Goal: Task Accomplishment & Management: Complete application form

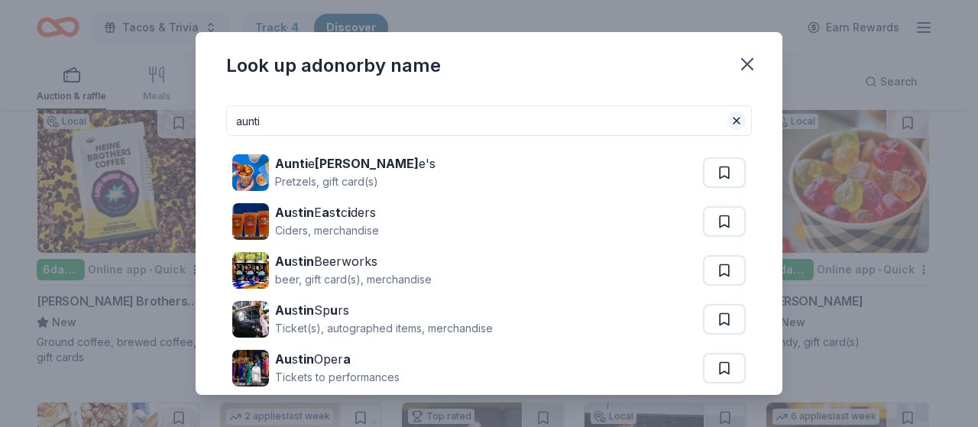
click at [727, 116] on button at bounding box center [736, 121] width 18 height 18
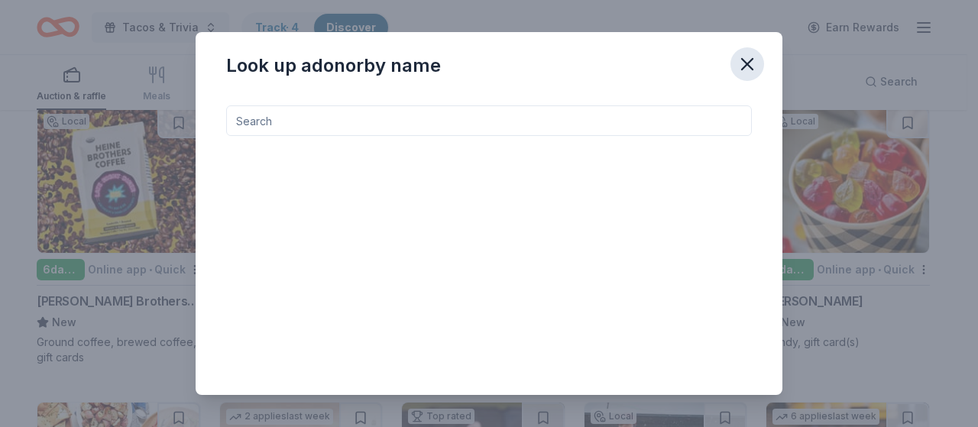
click at [746, 60] on icon "button" at bounding box center [746, 63] width 21 height 21
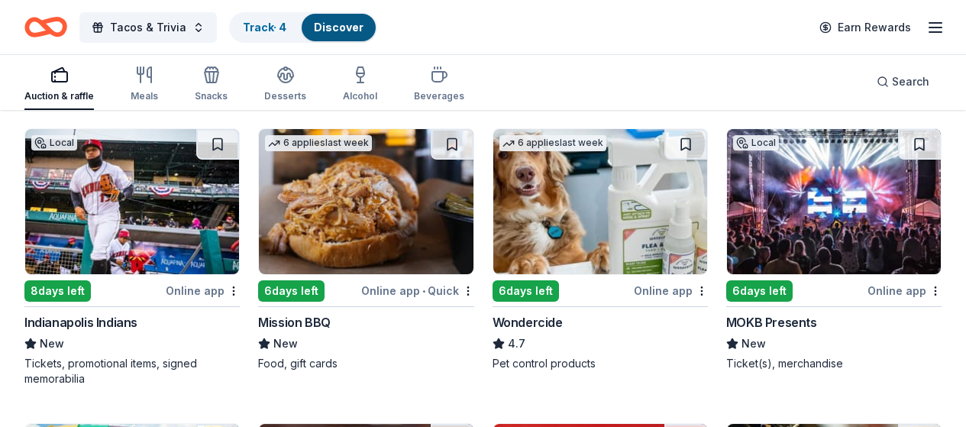
scroll to position [785, 0]
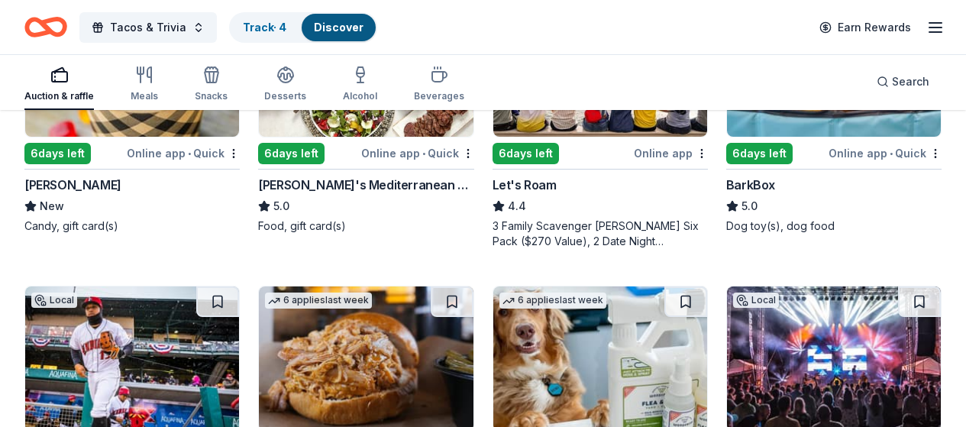
scroll to position [556, 0]
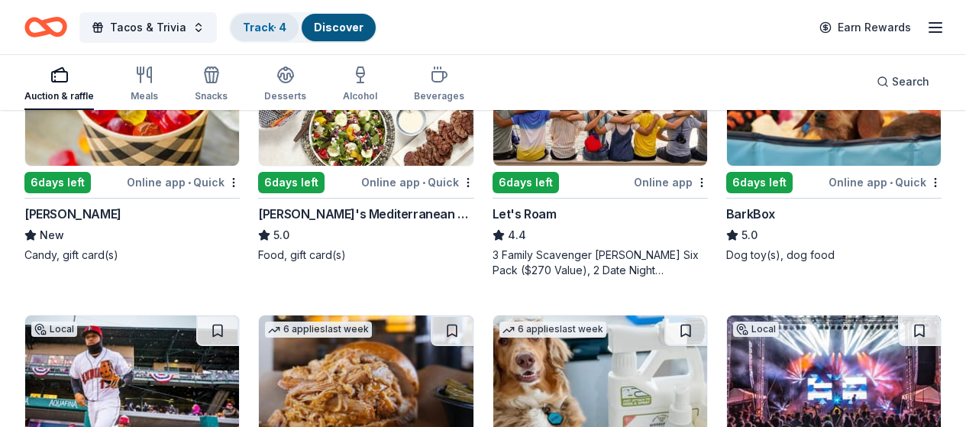
click at [276, 24] on link "Track · 4" at bounding box center [265, 27] width 44 height 13
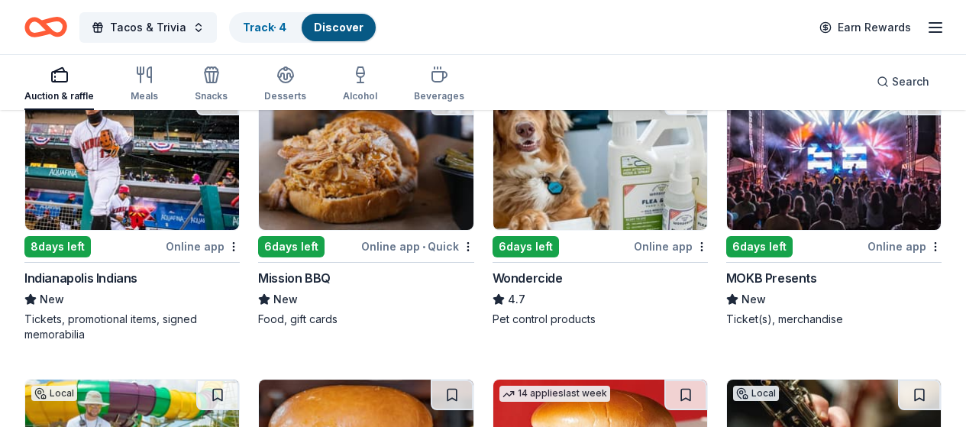
scroll to position [785, 0]
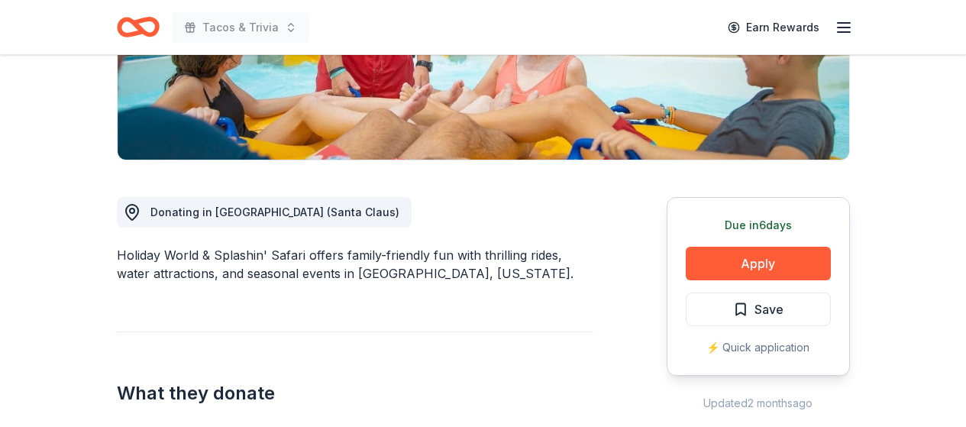
scroll to position [306, 0]
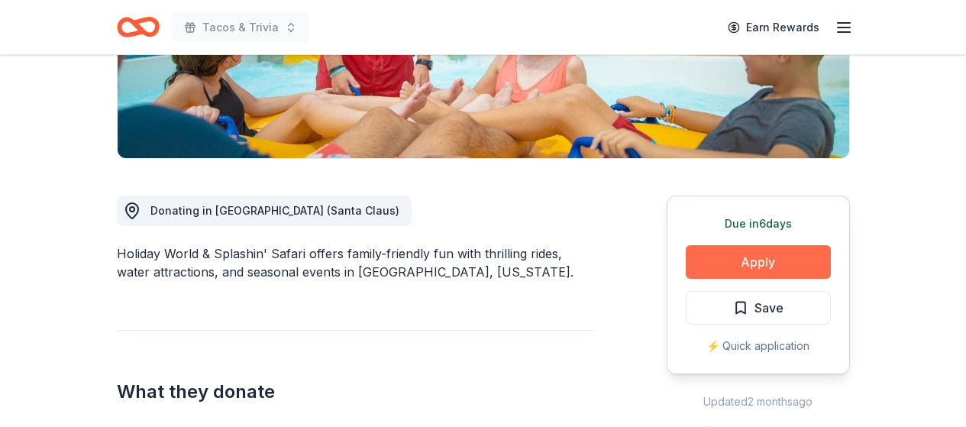
click at [777, 260] on button "Apply" at bounding box center [758, 262] width 145 height 34
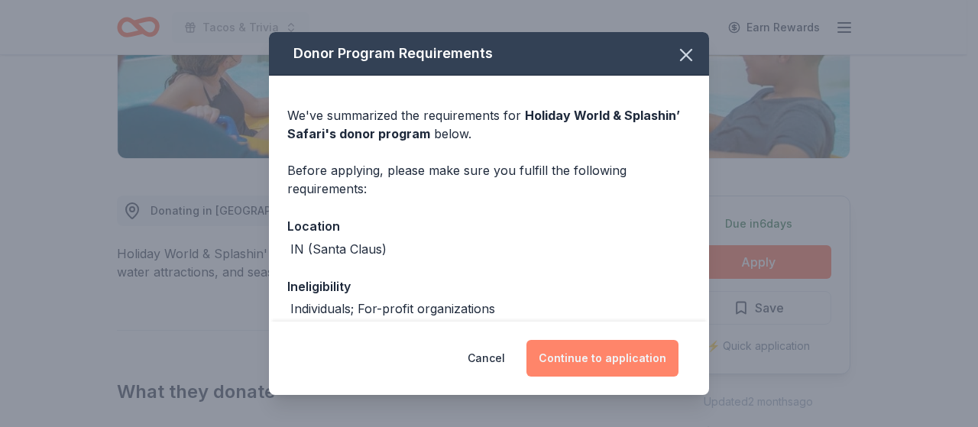
click at [623, 361] on button "Continue to application" at bounding box center [602, 358] width 152 height 37
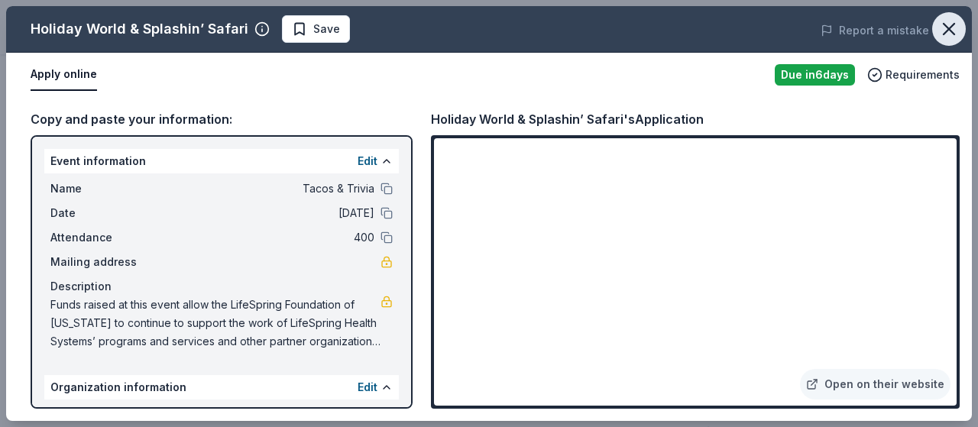
click at [946, 31] on icon "button" at bounding box center [948, 29] width 11 height 11
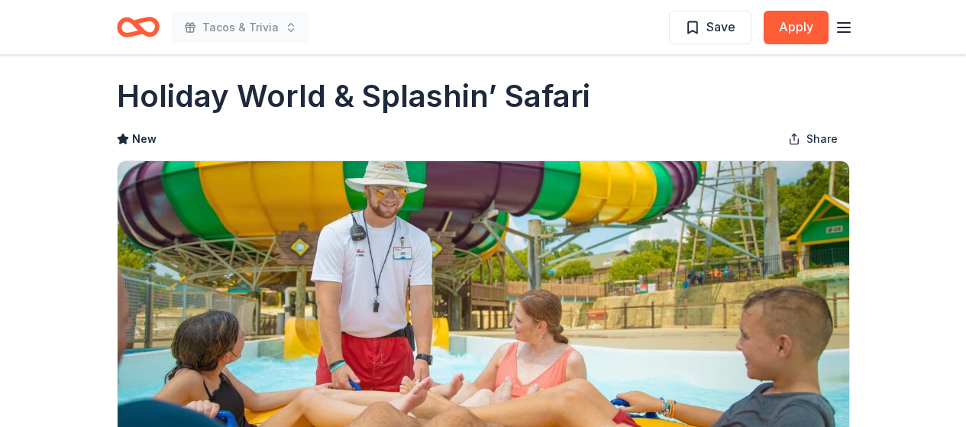
scroll to position [0, 0]
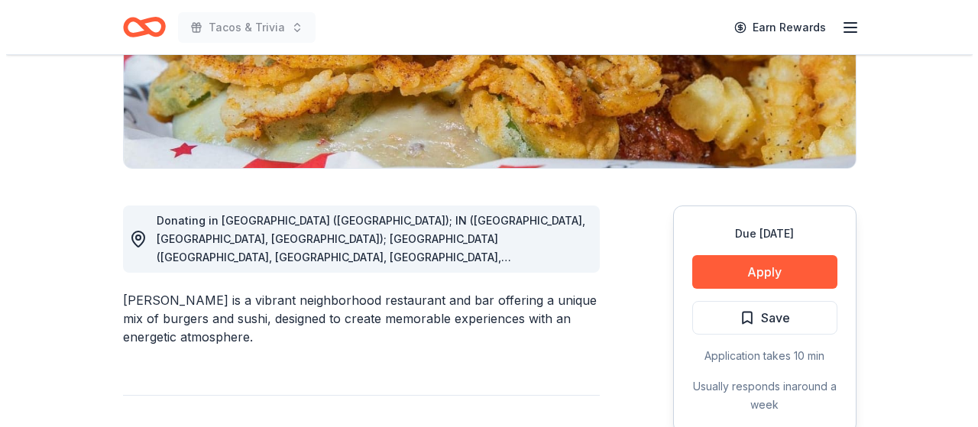
scroll to position [306, 0]
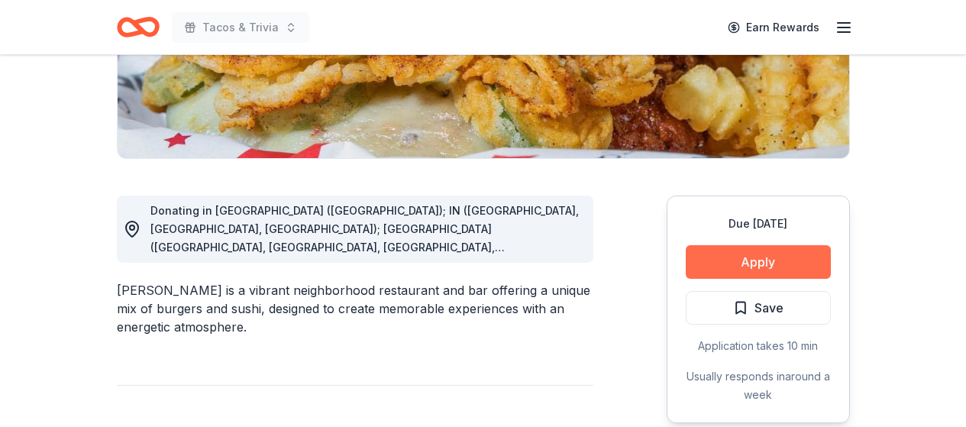
click at [783, 259] on button "Apply" at bounding box center [758, 262] width 145 height 34
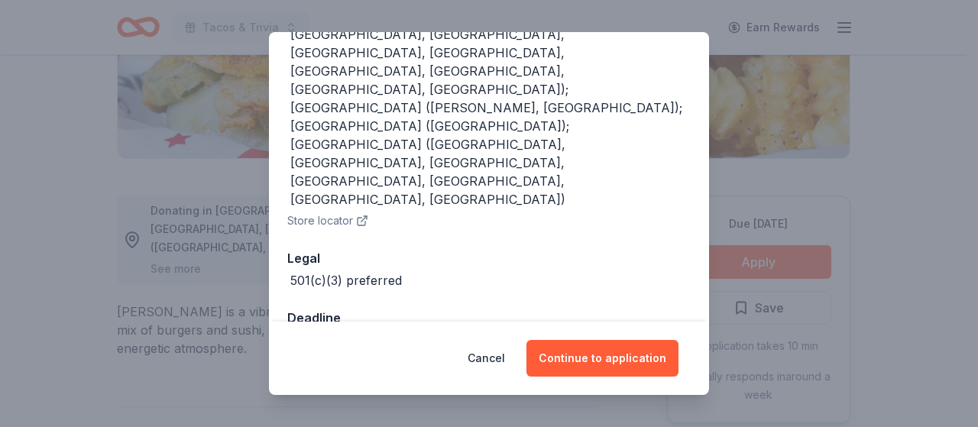
scroll to position [292, 0]
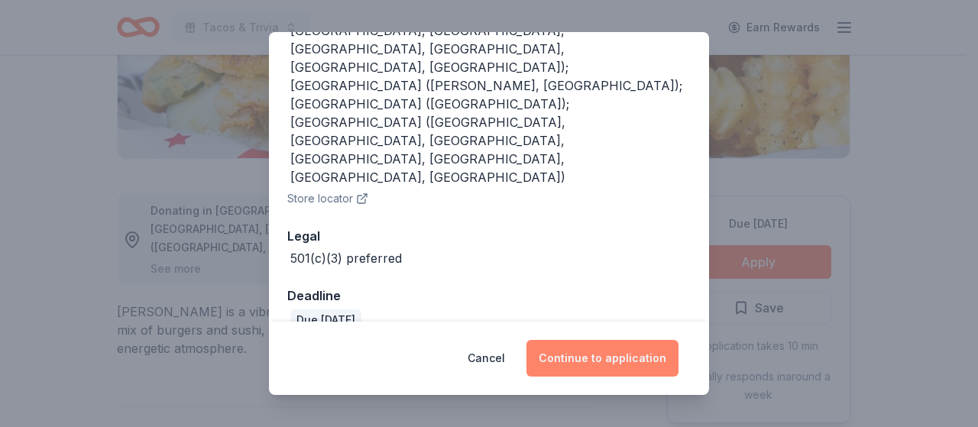
click at [600, 358] on button "Continue to application" at bounding box center [602, 358] width 152 height 37
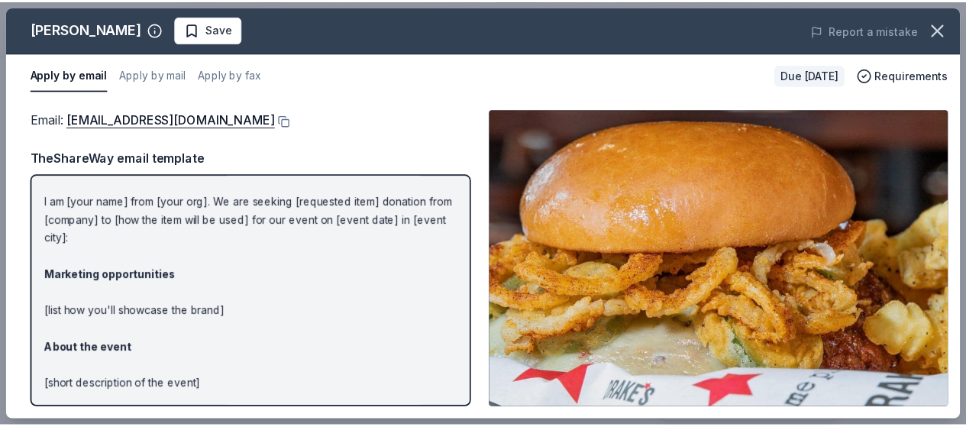
scroll to position [0, 0]
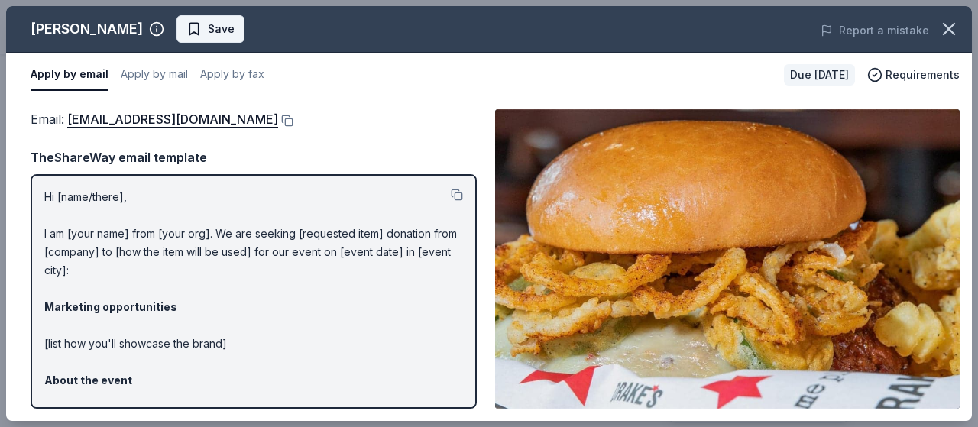
click at [176, 18] on button "Save" at bounding box center [210, 29] width 68 height 28
click at [950, 25] on icon "button" at bounding box center [948, 28] width 21 height 21
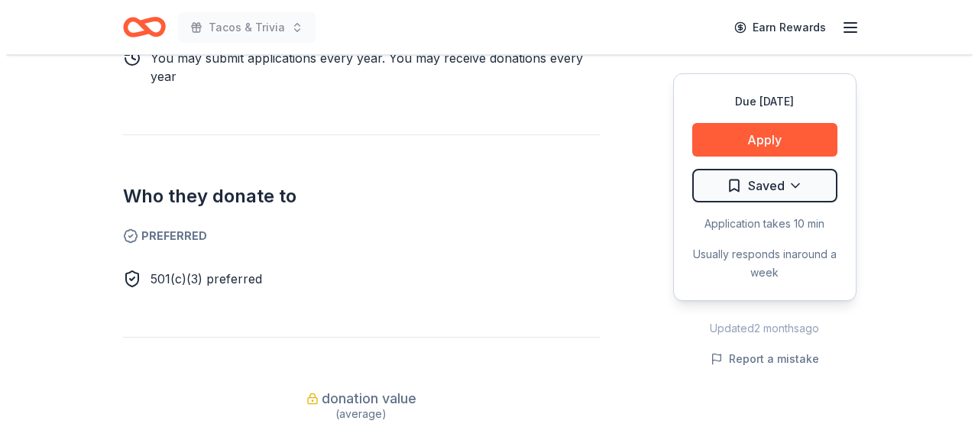
scroll to position [917, 0]
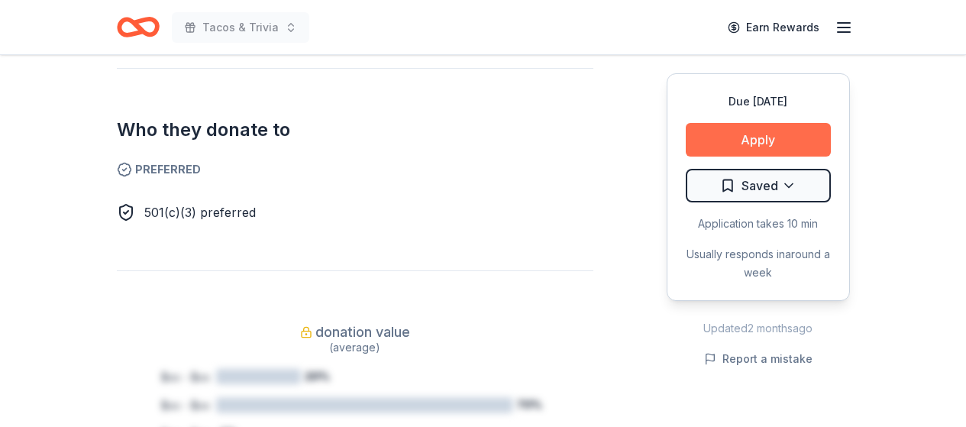
click at [765, 136] on button "Apply" at bounding box center [758, 140] width 145 height 34
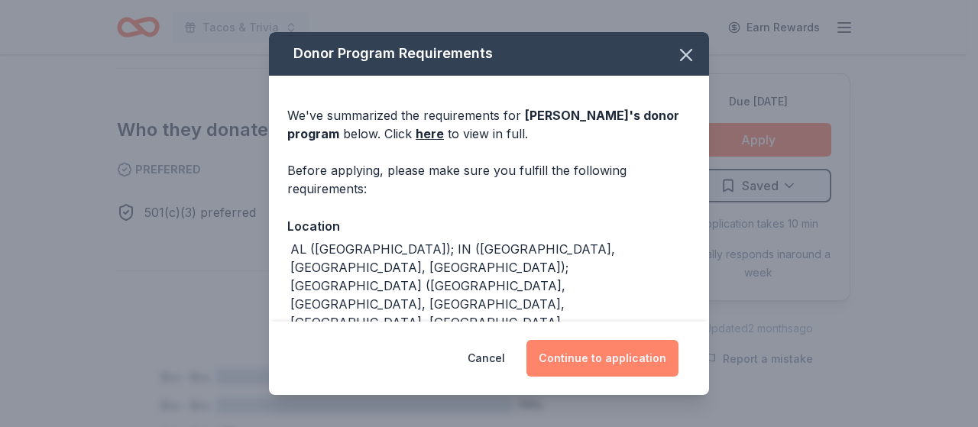
click at [618, 358] on button "Continue to application" at bounding box center [602, 358] width 152 height 37
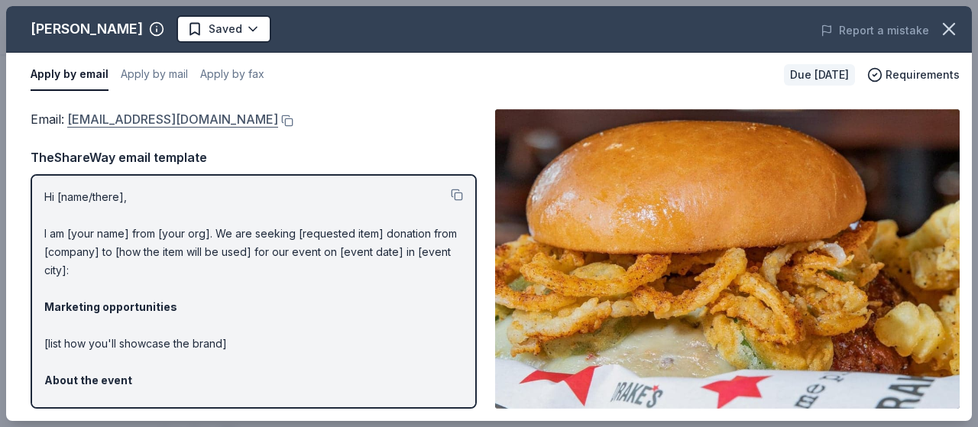
click at [92, 118] on link "katyt@bhglex.com" at bounding box center [172, 119] width 211 height 20
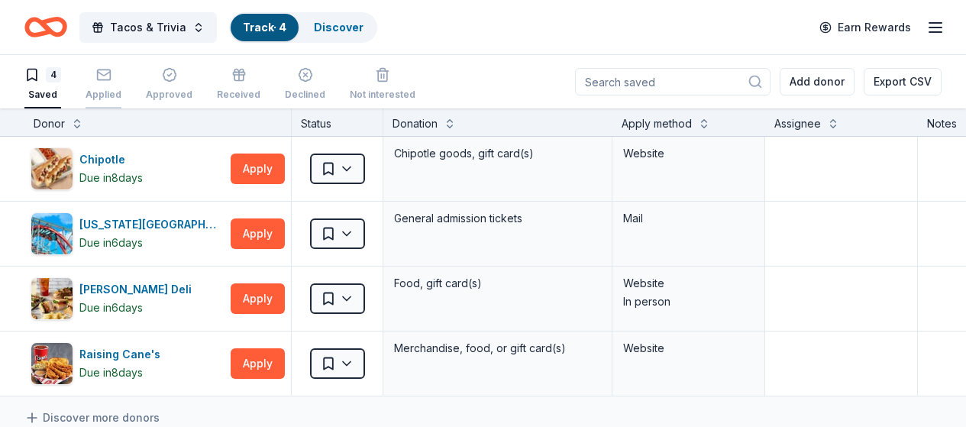
click at [110, 78] on rect "button" at bounding box center [103, 75] width 13 height 10
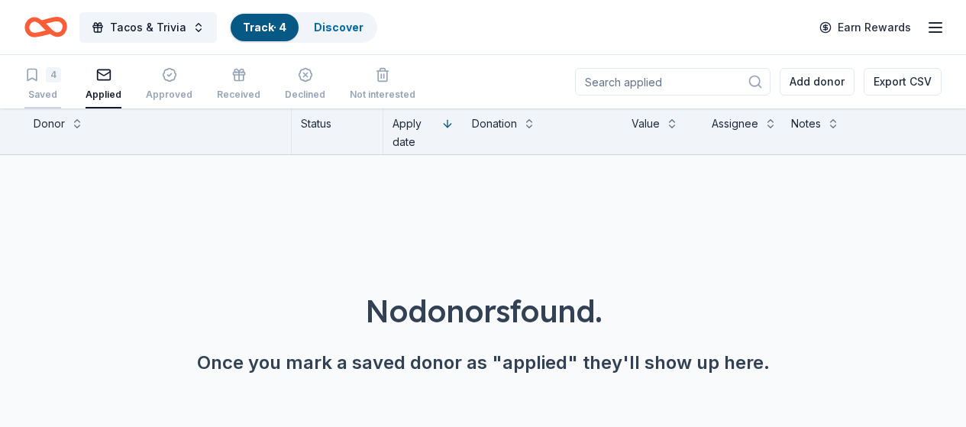
click at [61, 79] on div "4" at bounding box center [53, 74] width 15 height 15
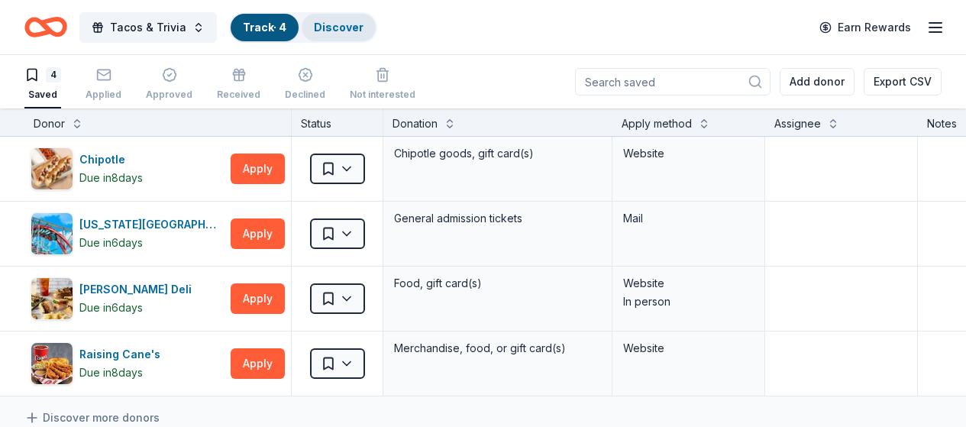
click at [344, 24] on link "Discover" at bounding box center [339, 27] width 50 height 13
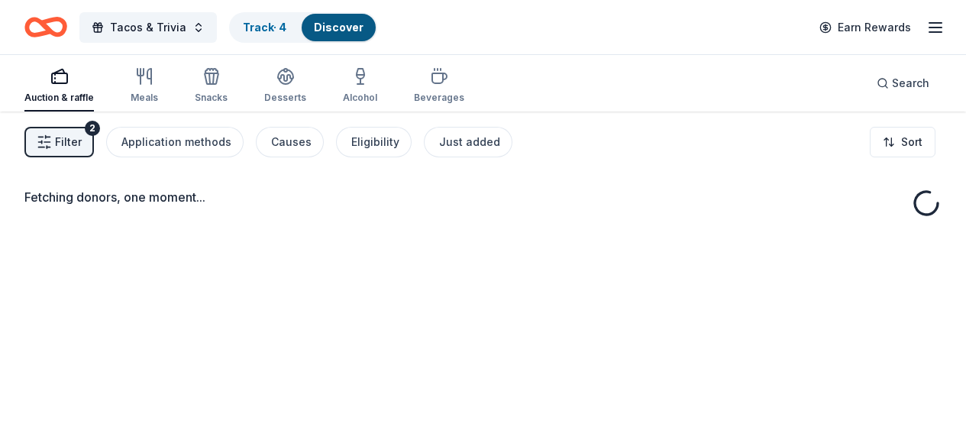
click at [60, 79] on div "button" at bounding box center [59, 76] width 70 height 18
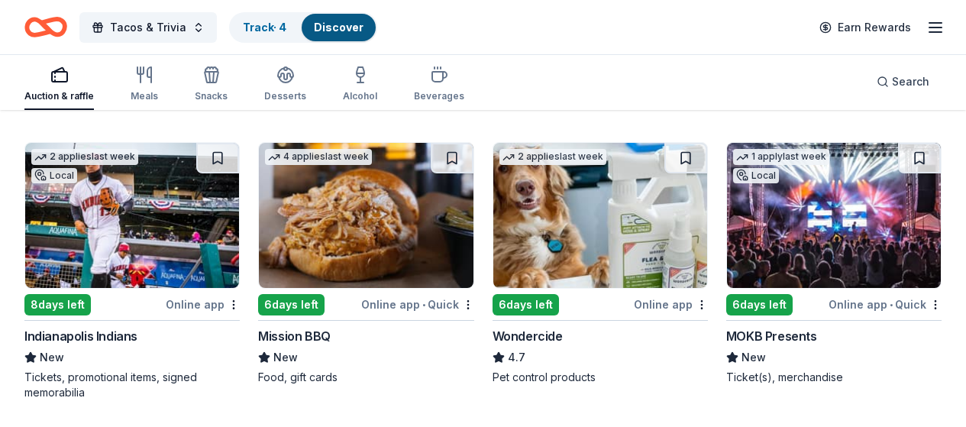
scroll to position [764, 0]
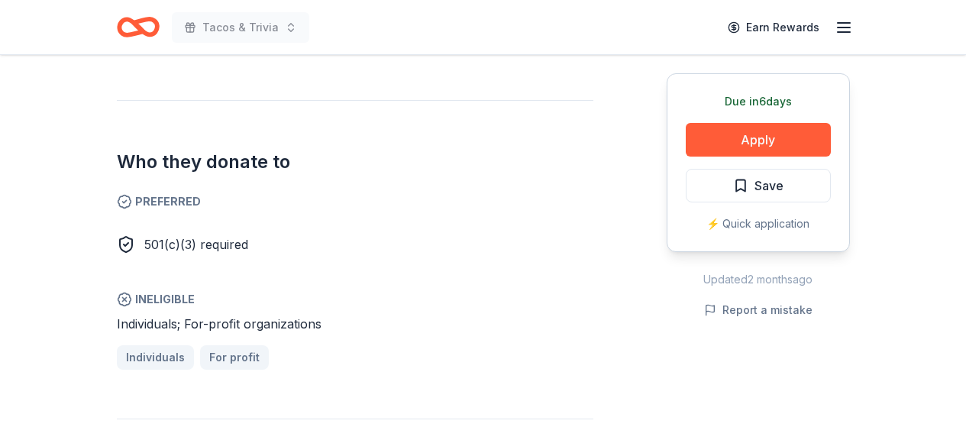
scroll to position [764, 0]
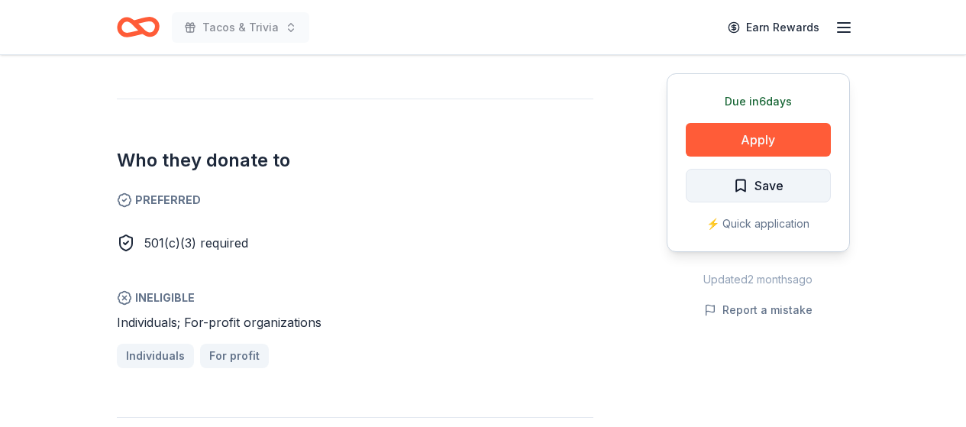
click at [776, 180] on span "Save" at bounding box center [769, 186] width 29 height 20
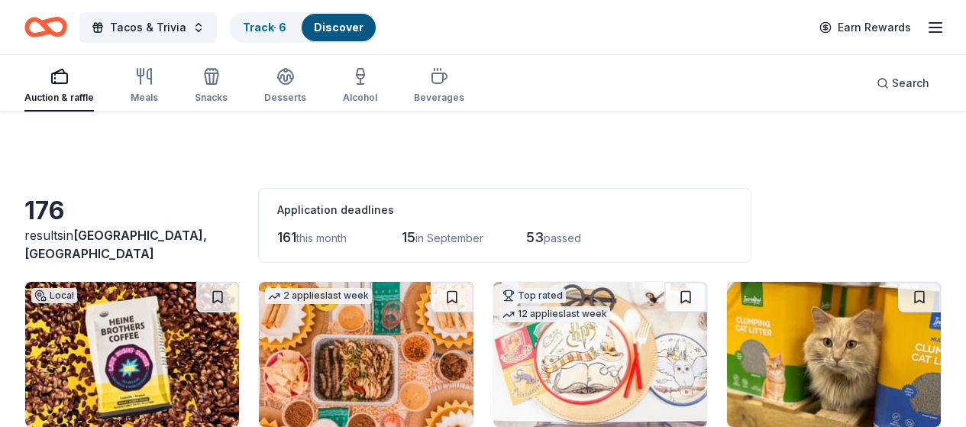
scroll to position [764, 0]
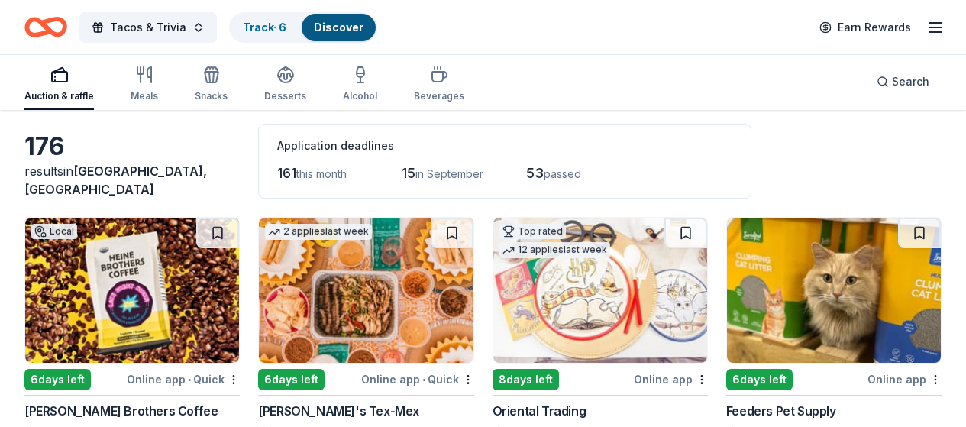
scroll to position [153, 0]
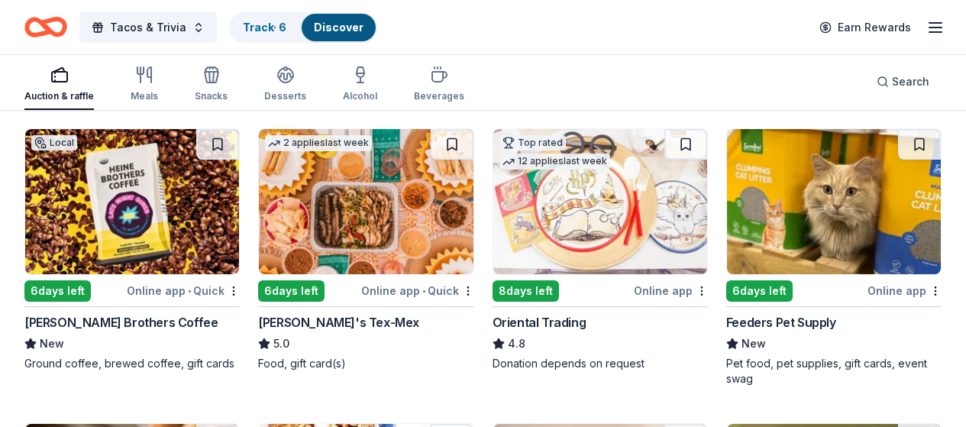
click at [130, 221] on img at bounding box center [132, 201] width 214 height 145
click at [196, 147] on button at bounding box center [217, 144] width 43 height 31
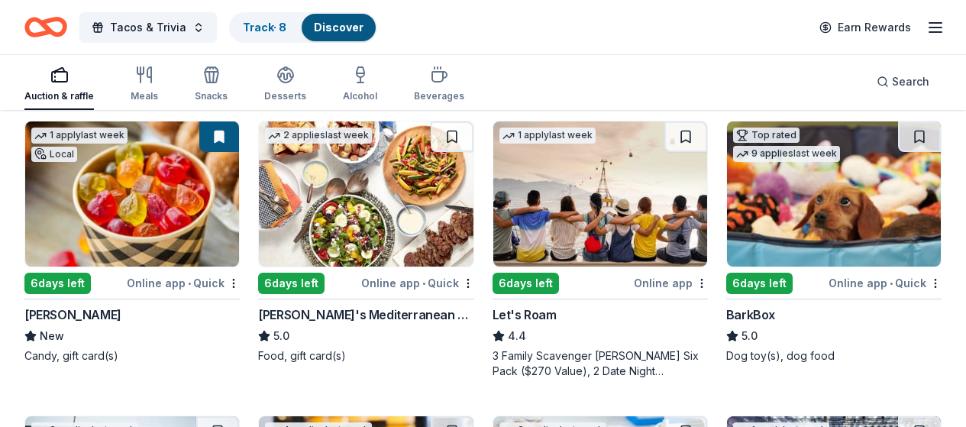
scroll to position [458, 0]
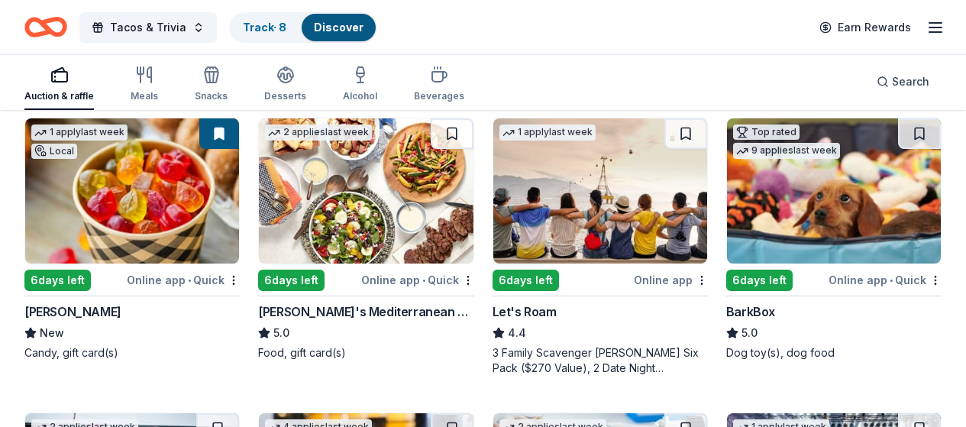
click at [259, 199] on img at bounding box center [366, 190] width 214 height 145
click at [431, 128] on button at bounding box center [452, 133] width 43 height 31
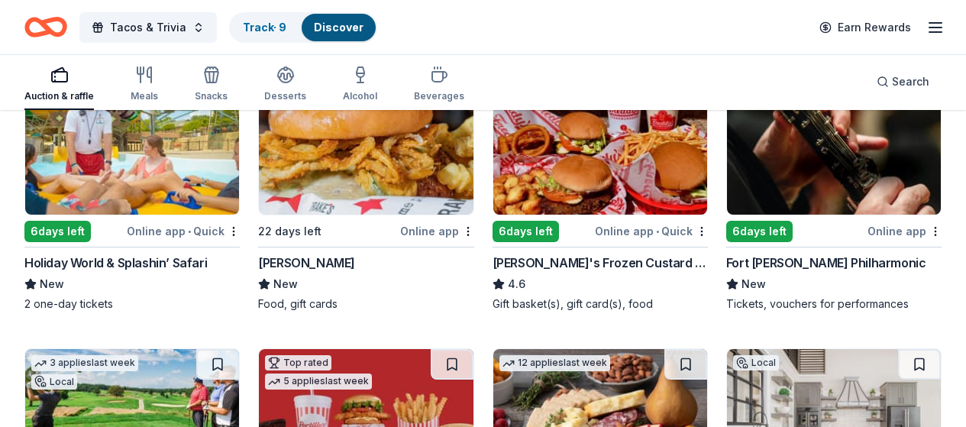
scroll to position [1069, 0]
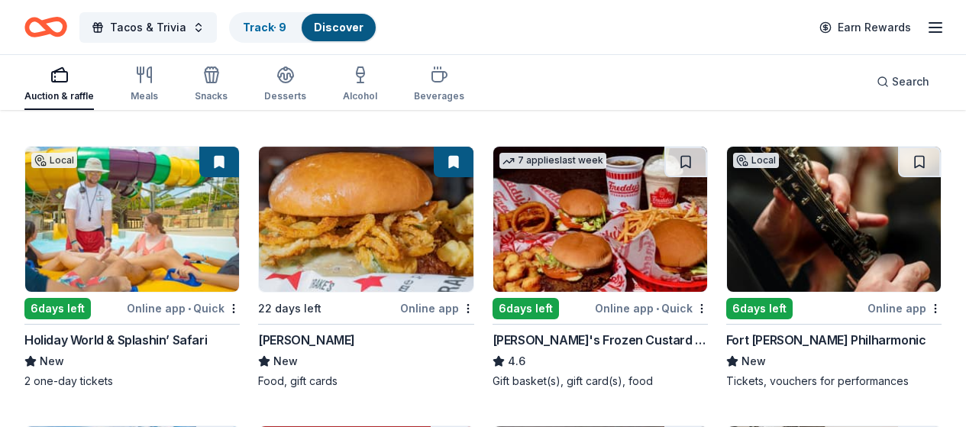
scroll to position [993, 0]
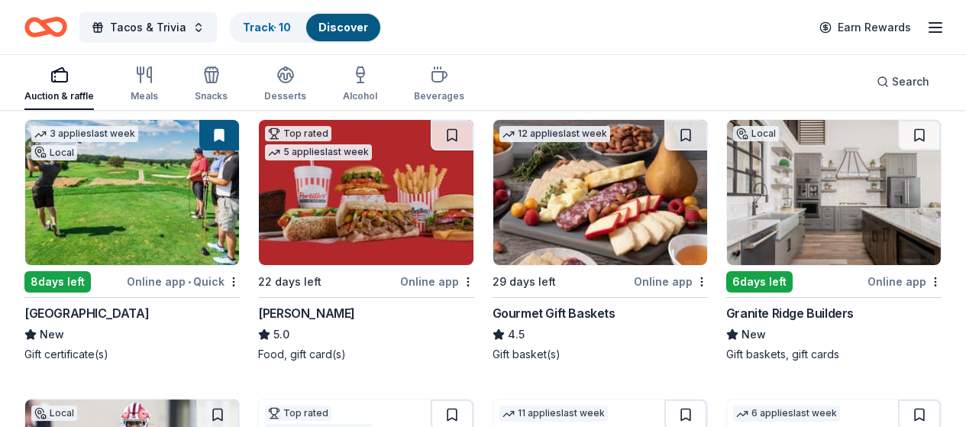
scroll to position [1299, 0]
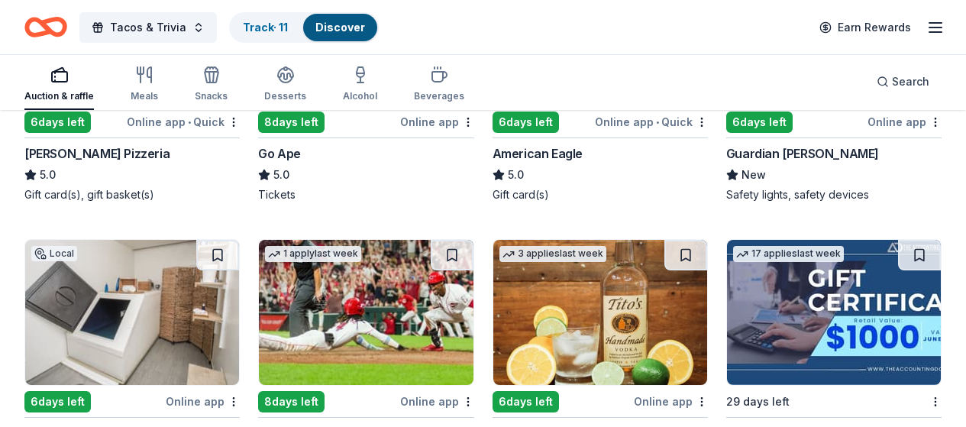
scroll to position [2213, 0]
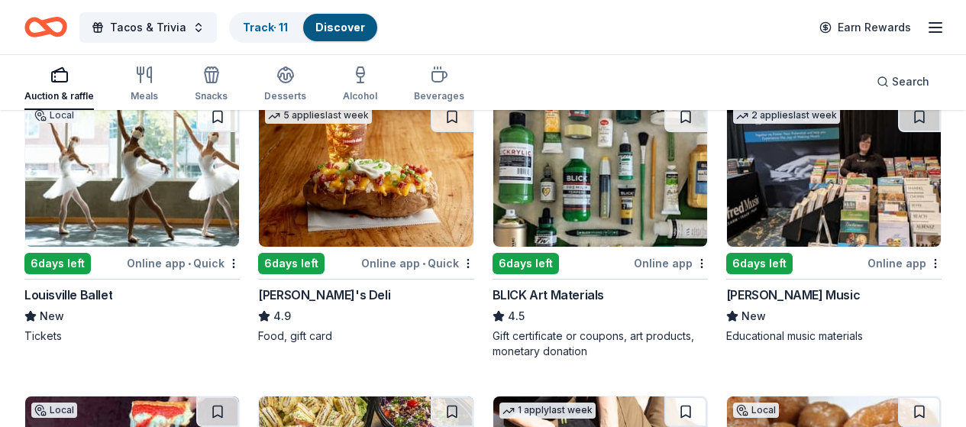
scroll to position [3087, 0]
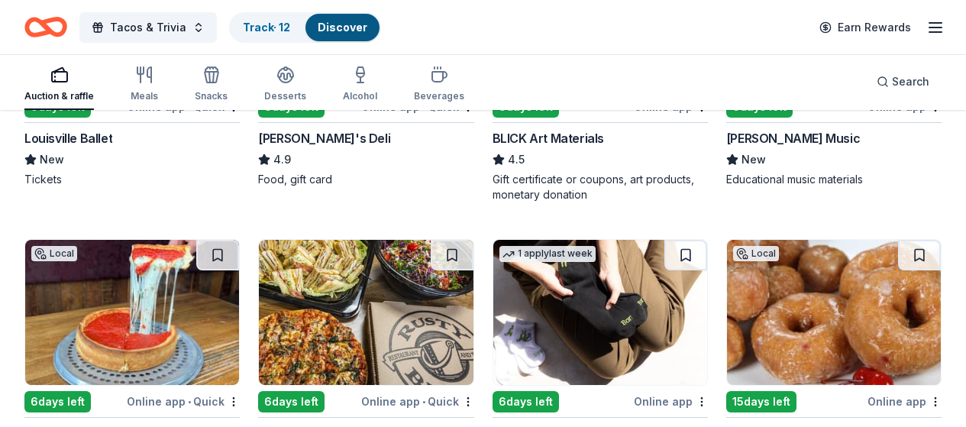
scroll to position [3163, 0]
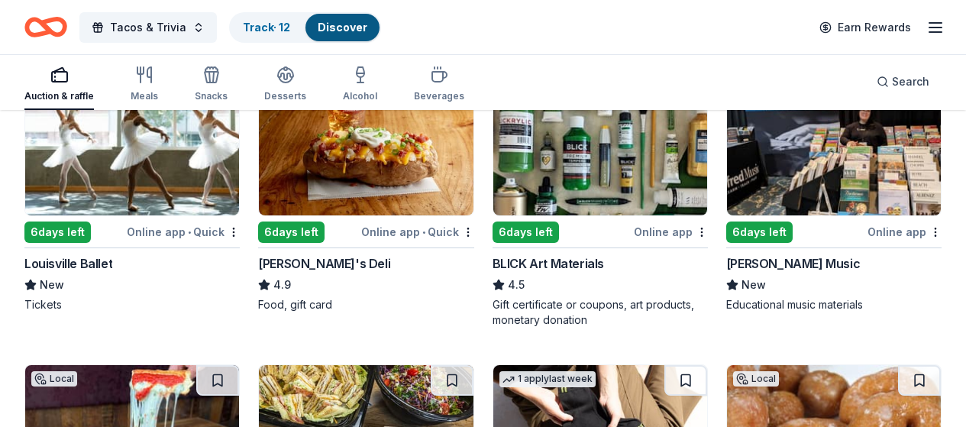
scroll to position [3087, 0]
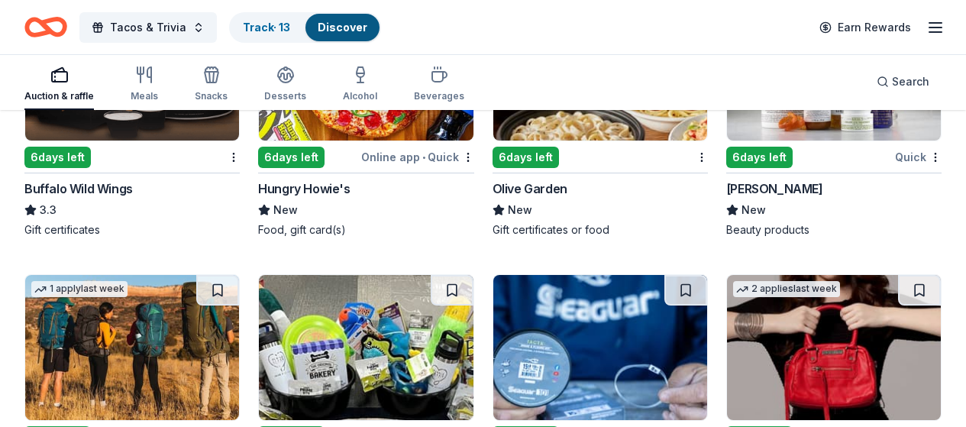
scroll to position [8361, 0]
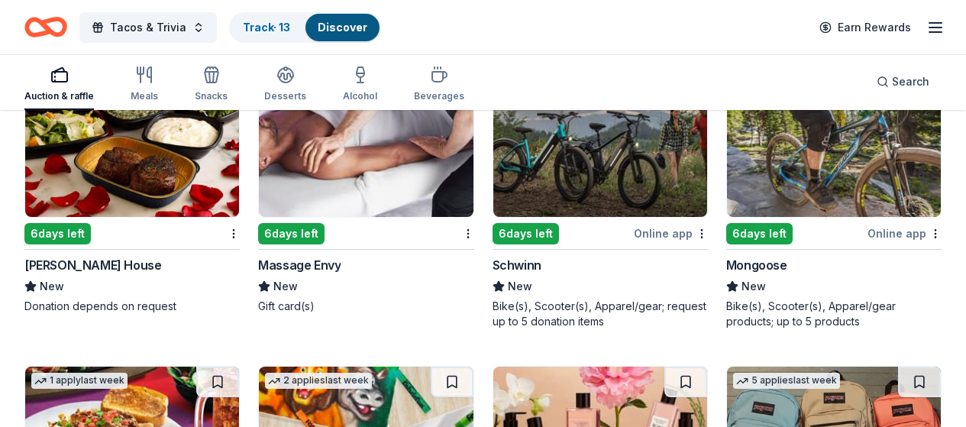
scroll to position [9238, 0]
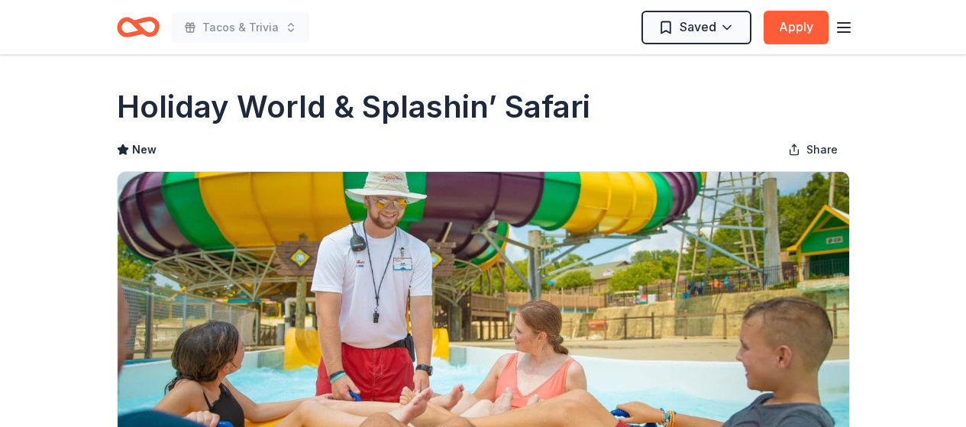
click at [843, 28] on line "button" at bounding box center [844, 28] width 12 height 0
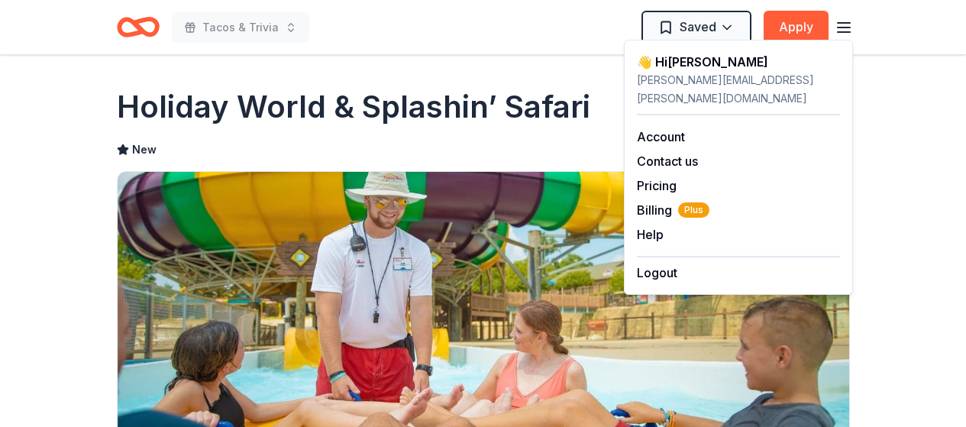
click at [914, 24] on header "Tacos & Trivia Saved Apply" at bounding box center [483, 27] width 966 height 55
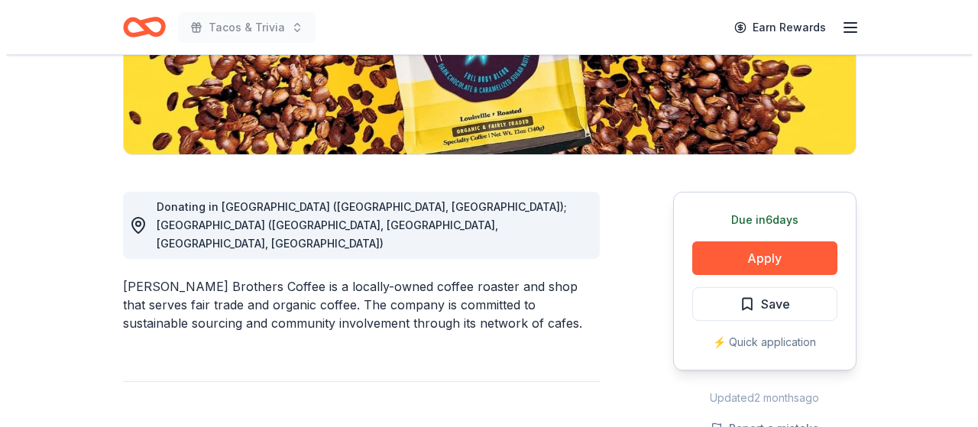
scroll to position [306, 0]
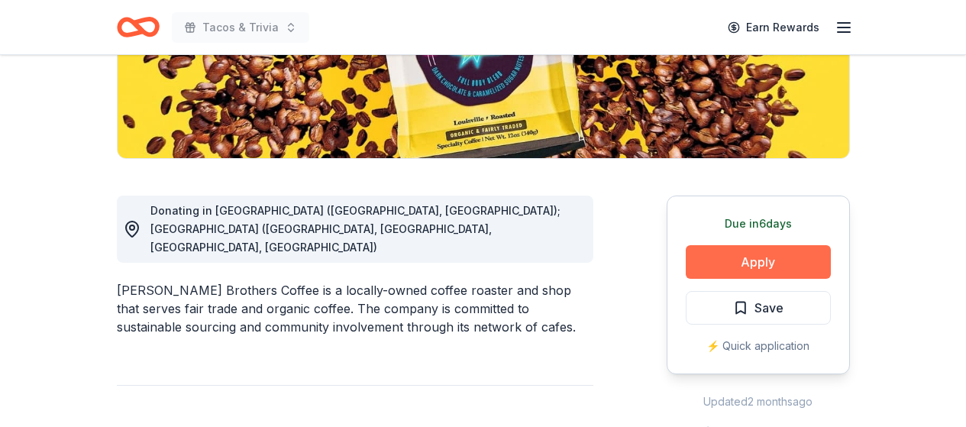
click at [732, 260] on button "Apply" at bounding box center [758, 262] width 145 height 34
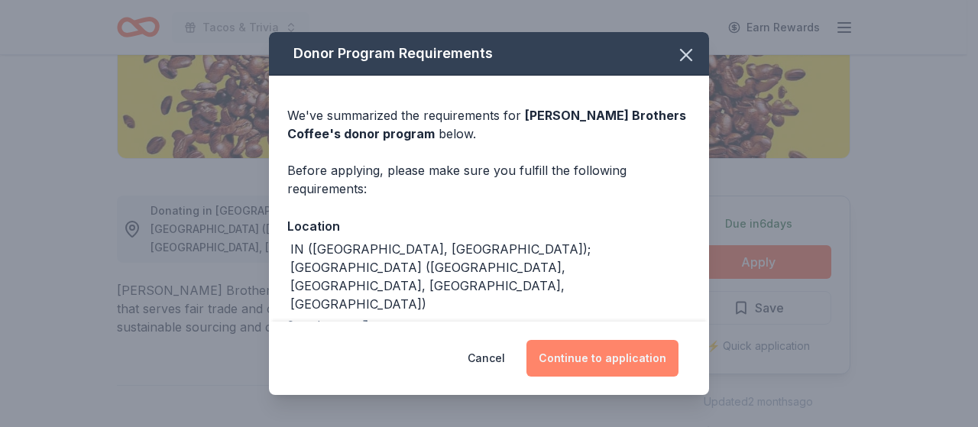
click at [602, 361] on button "Continue to application" at bounding box center [602, 358] width 152 height 37
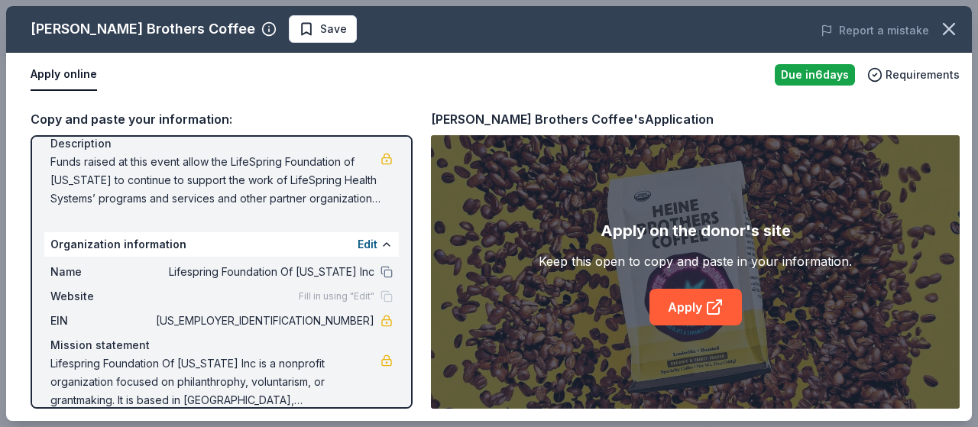
scroll to position [163, 0]
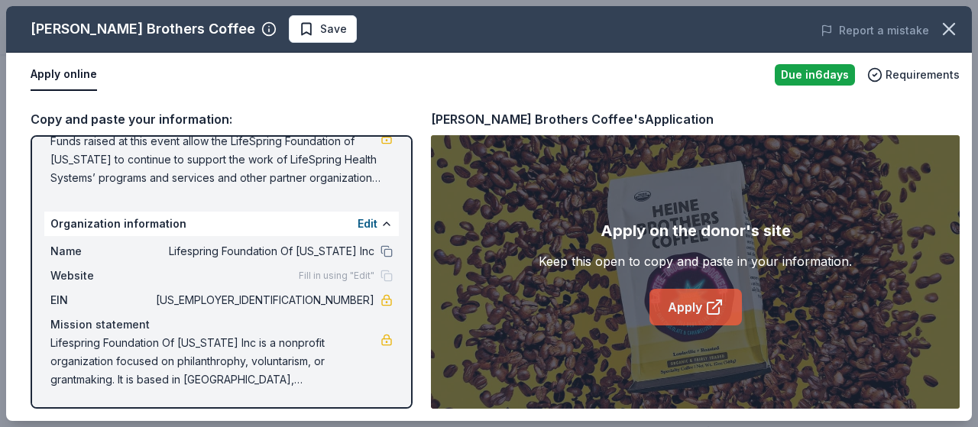
click at [701, 303] on link "Apply" at bounding box center [695, 307] width 92 height 37
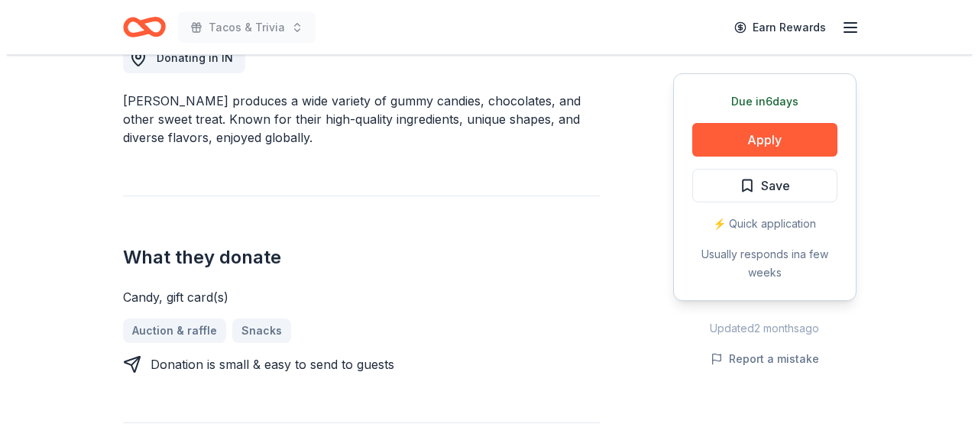
scroll to position [382, 0]
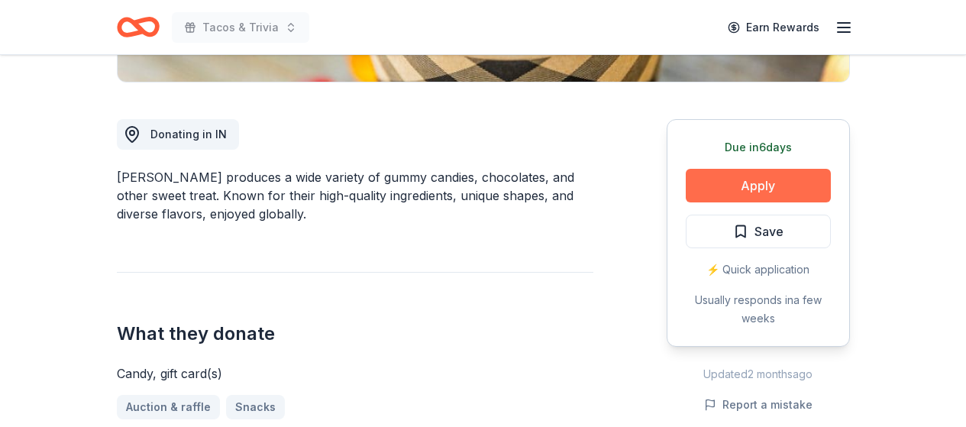
click at [770, 185] on button "Apply" at bounding box center [758, 186] width 145 height 34
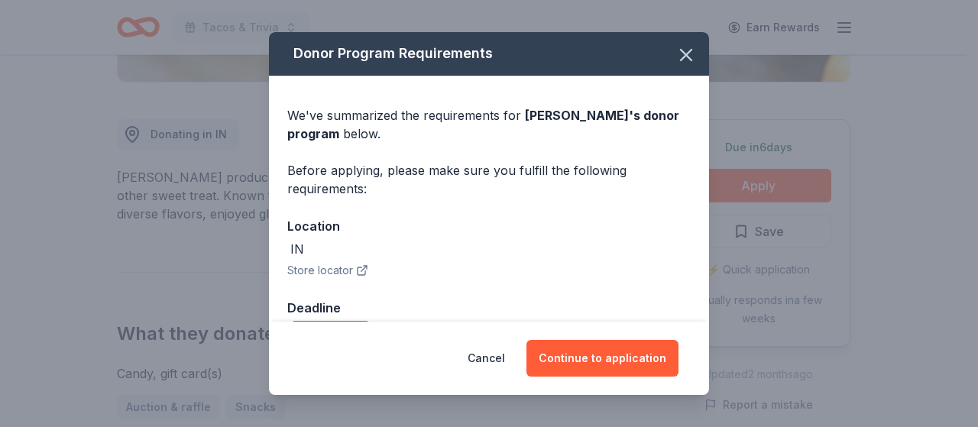
scroll to position [39, 0]
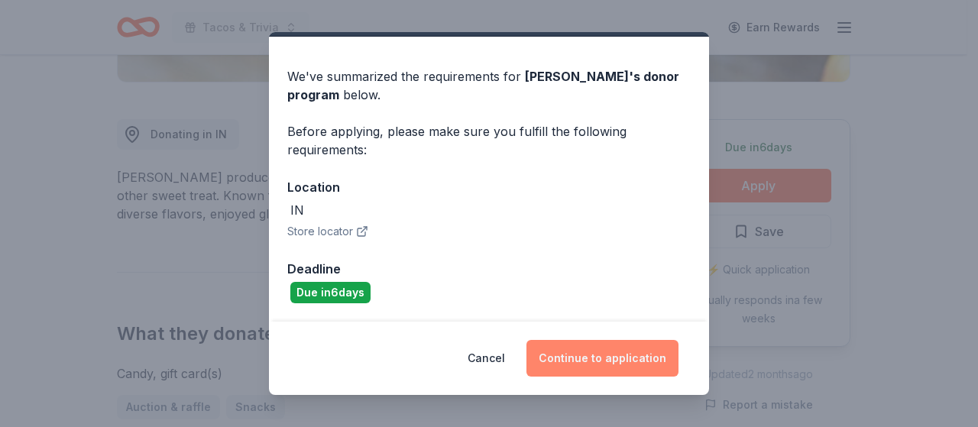
click at [626, 360] on button "Continue to application" at bounding box center [602, 358] width 152 height 37
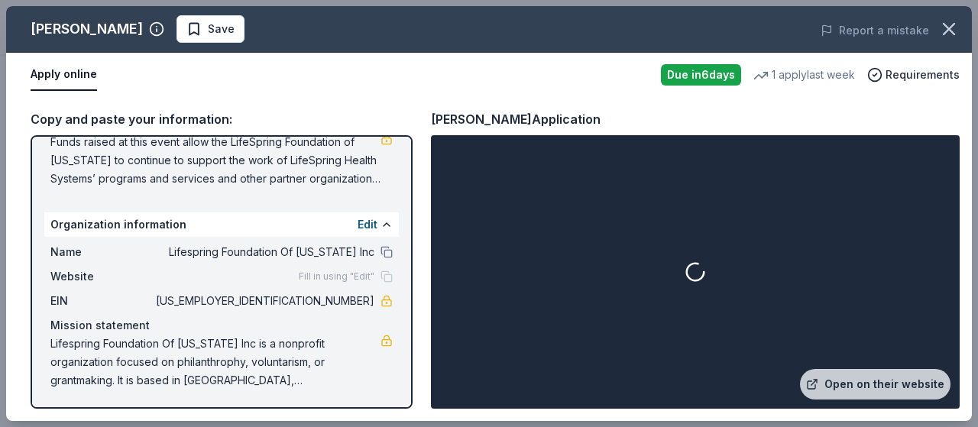
scroll to position [163, 0]
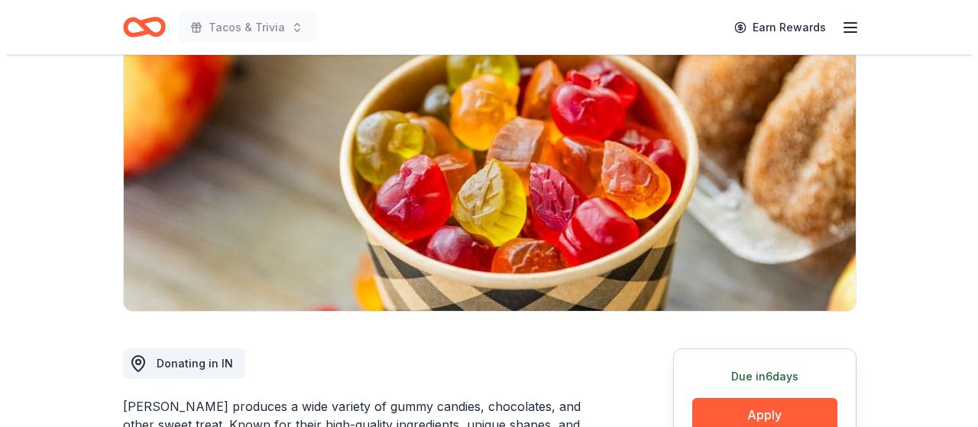
scroll to position [306, 0]
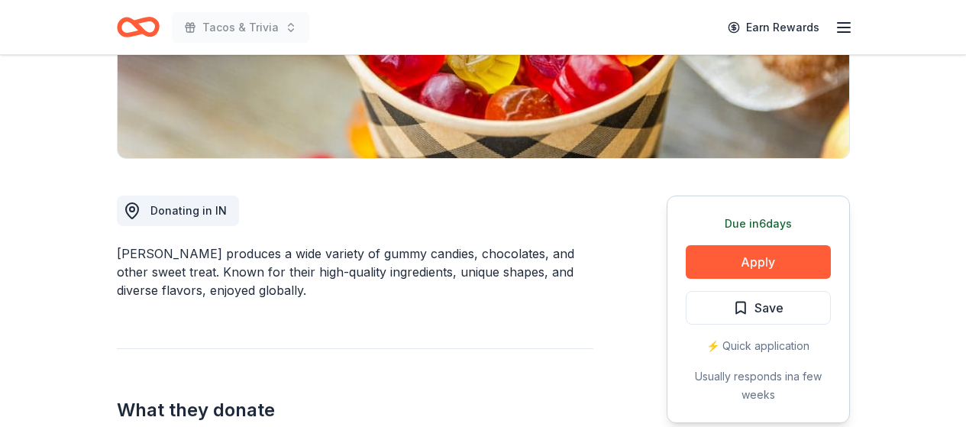
click at [753, 244] on div "Due [DATE] Apply Save ⚡️ Quick application Usually responds in a few weeks" at bounding box center [758, 310] width 183 height 228
click at [755, 253] on button "Apply" at bounding box center [758, 262] width 145 height 34
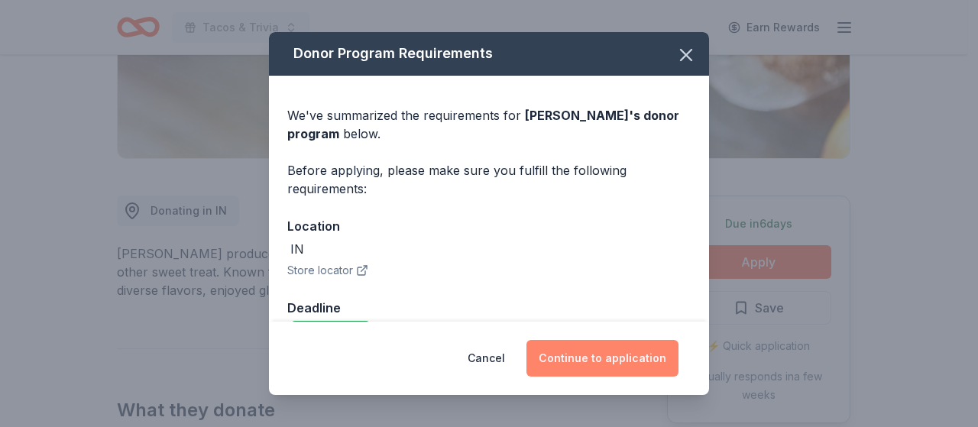
click at [610, 357] on button "Continue to application" at bounding box center [602, 358] width 152 height 37
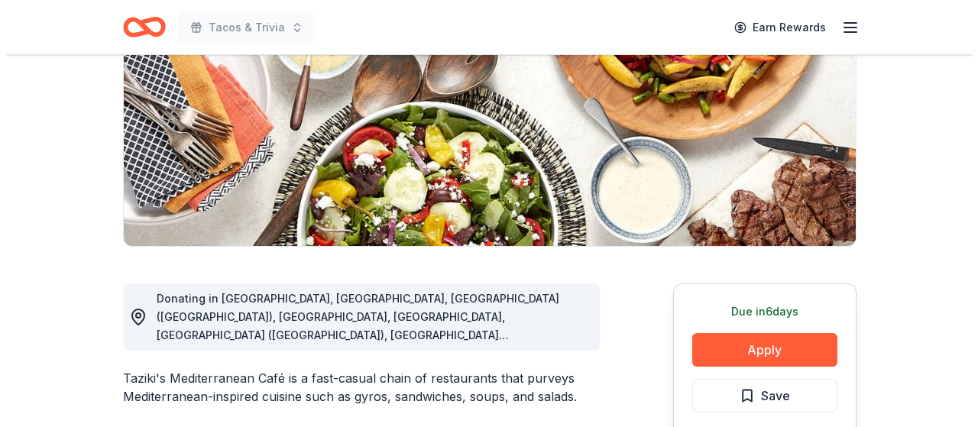
scroll to position [306, 0]
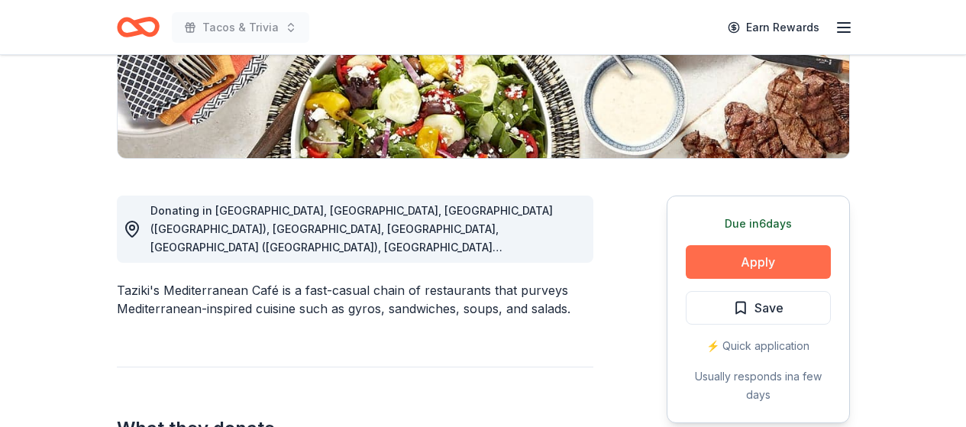
click at [757, 253] on button "Apply" at bounding box center [758, 262] width 145 height 34
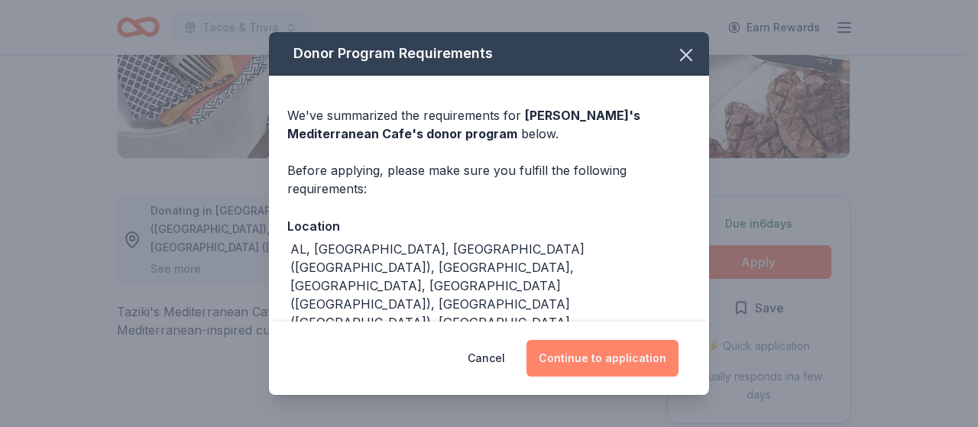
click at [612, 356] on button "Continue to application" at bounding box center [602, 358] width 152 height 37
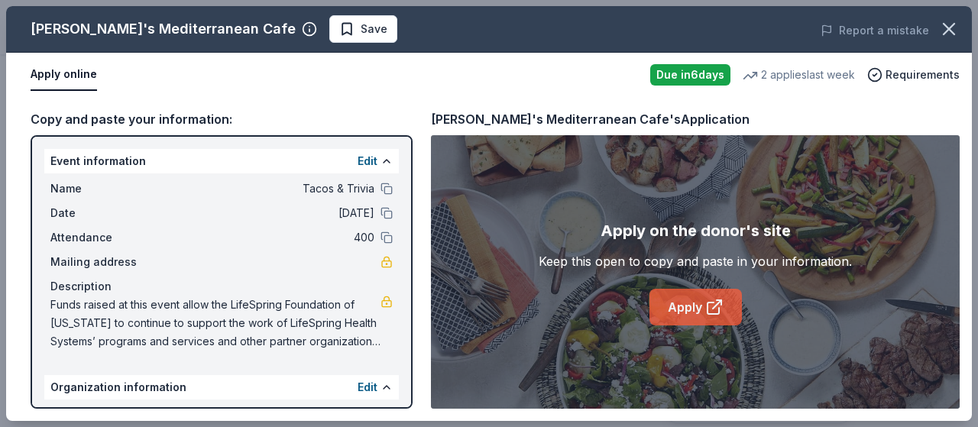
click at [692, 300] on link "Apply" at bounding box center [695, 307] width 92 height 37
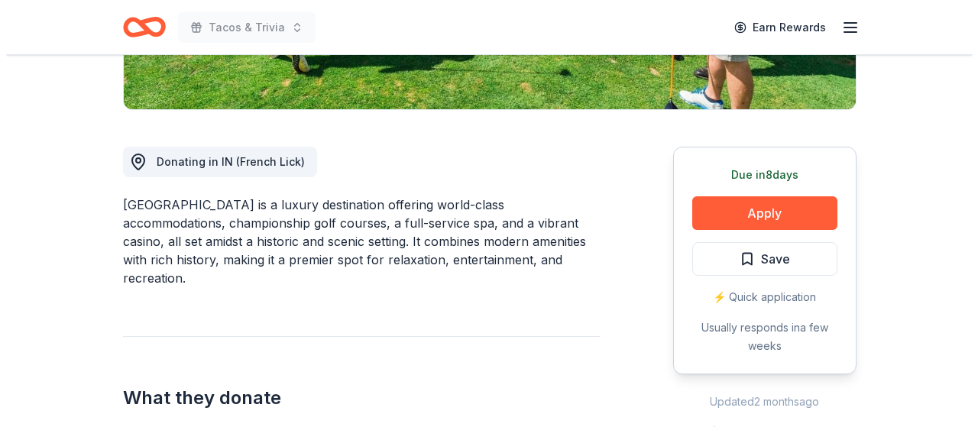
scroll to position [382, 0]
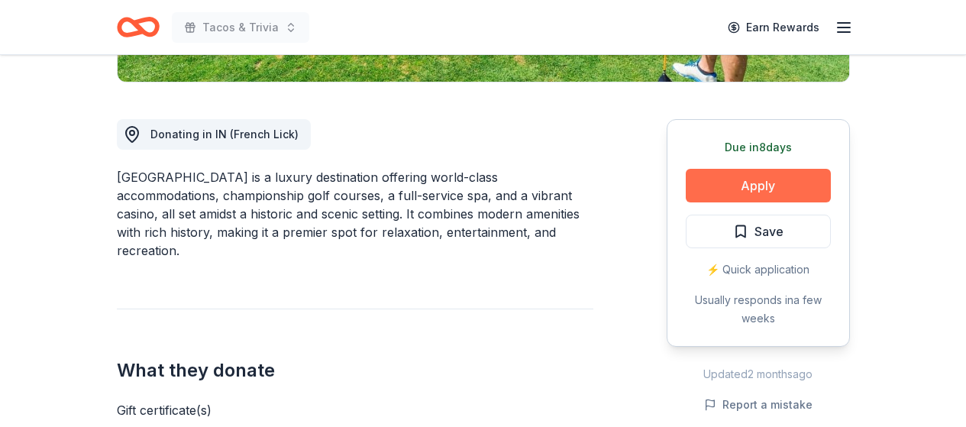
click at [723, 185] on button "Apply" at bounding box center [758, 186] width 145 height 34
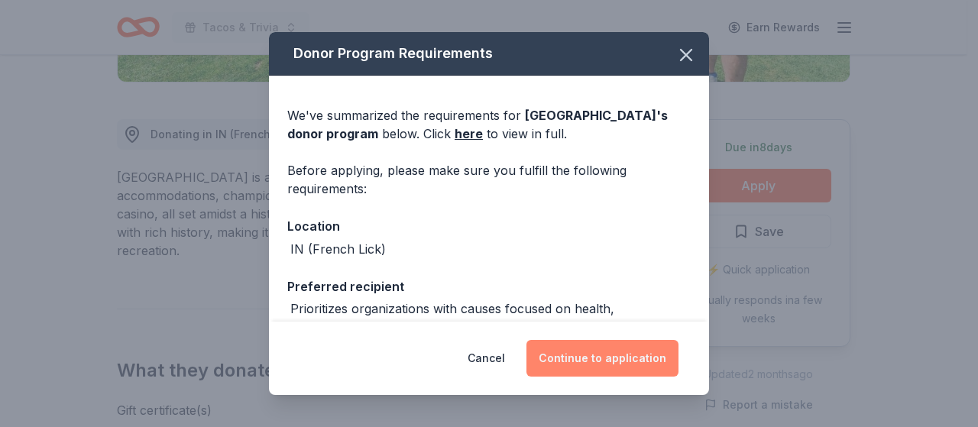
click at [616, 370] on button "Continue to application" at bounding box center [602, 358] width 152 height 37
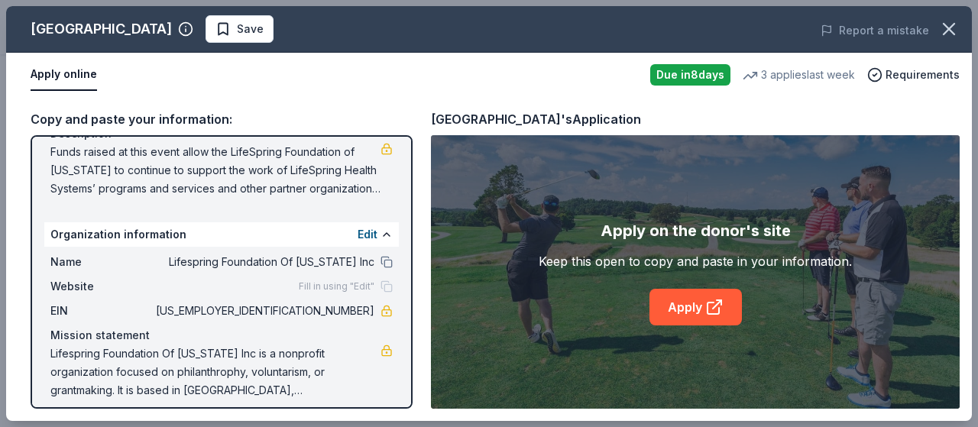
scroll to position [163, 0]
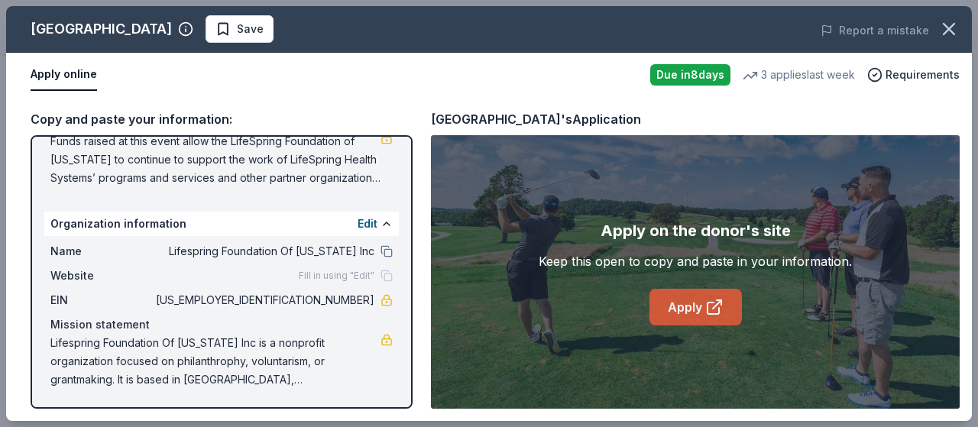
click at [702, 306] on link "Apply" at bounding box center [695, 307] width 92 height 37
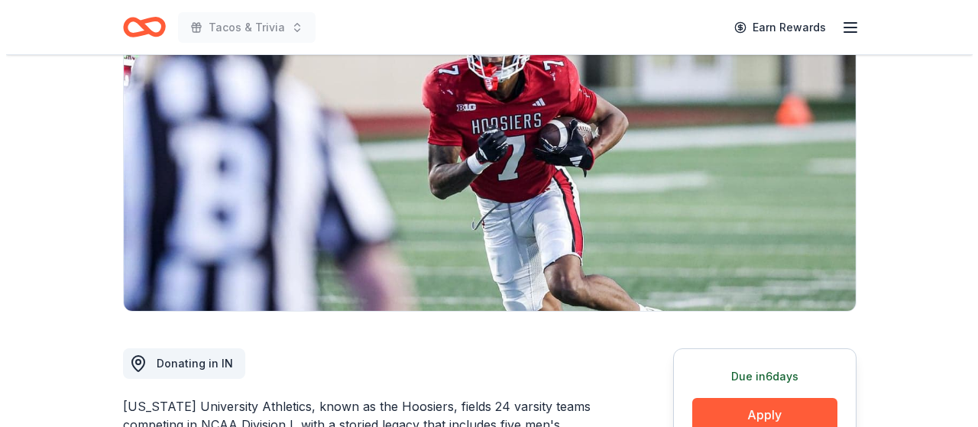
scroll to position [306, 0]
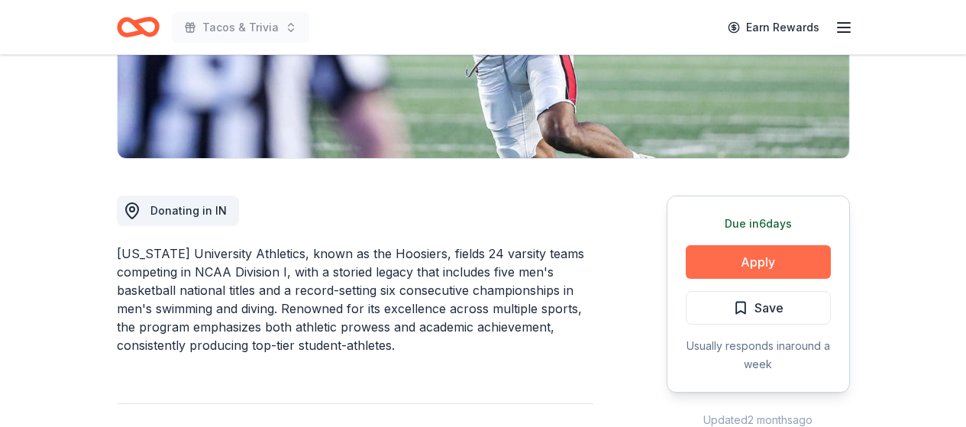
click at [754, 263] on button "Apply" at bounding box center [758, 262] width 145 height 34
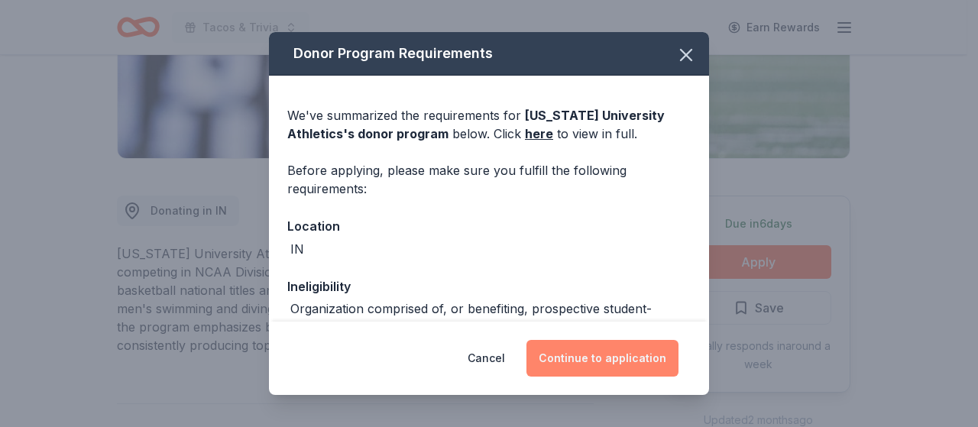
click at [620, 354] on button "Continue to application" at bounding box center [602, 358] width 152 height 37
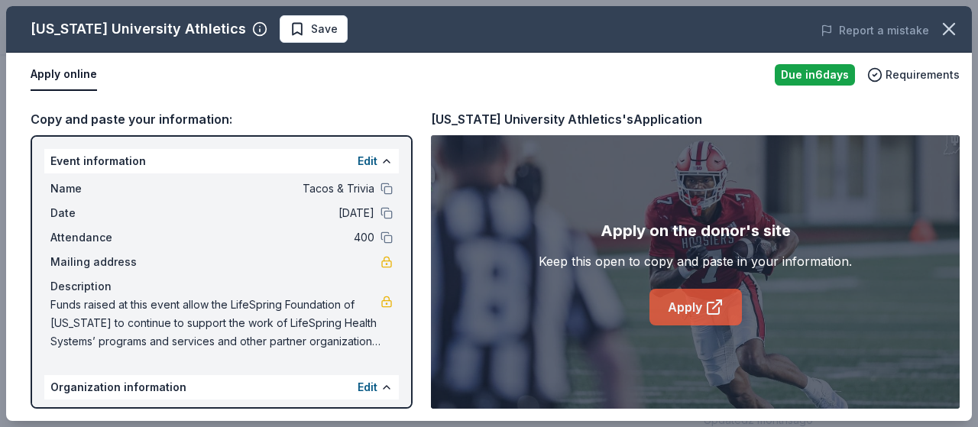
click at [705, 312] on icon at bounding box center [714, 307] width 18 height 18
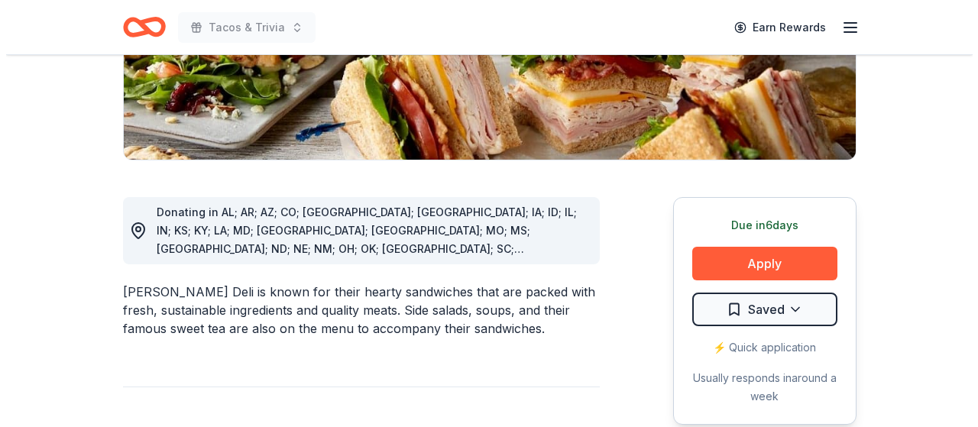
scroll to position [306, 0]
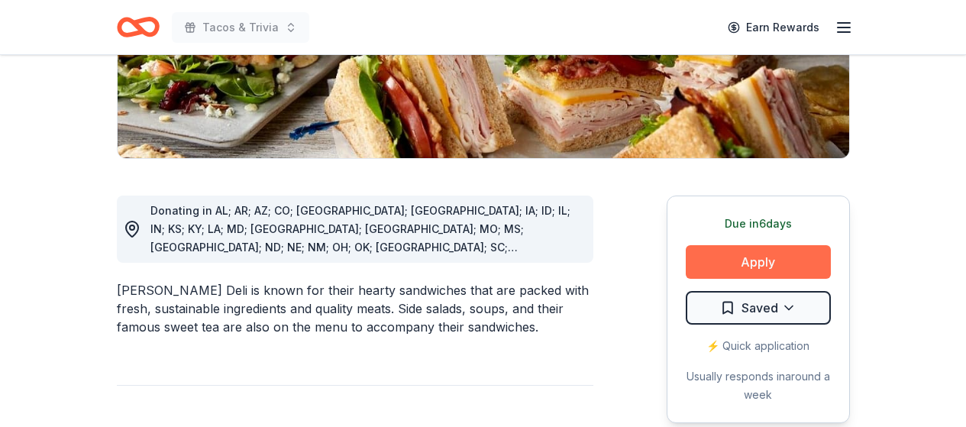
click at [766, 257] on button "Apply" at bounding box center [758, 262] width 145 height 34
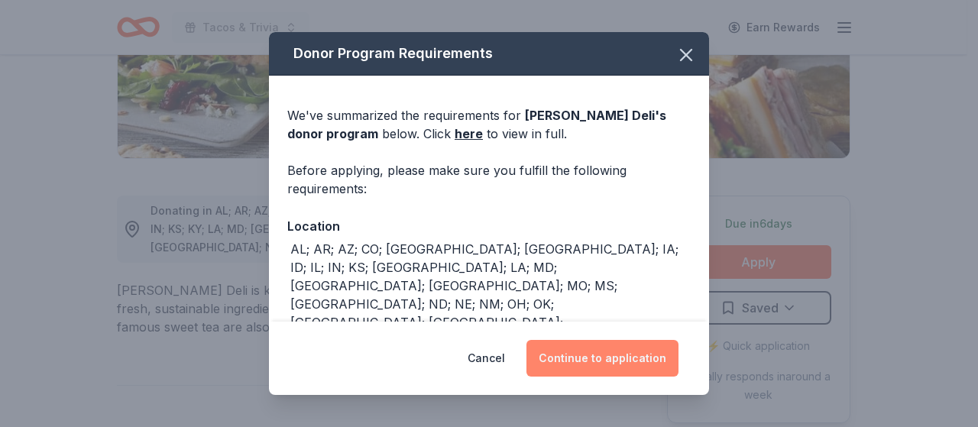
click at [630, 352] on button "Continue to application" at bounding box center [602, 358] width 152 height 37
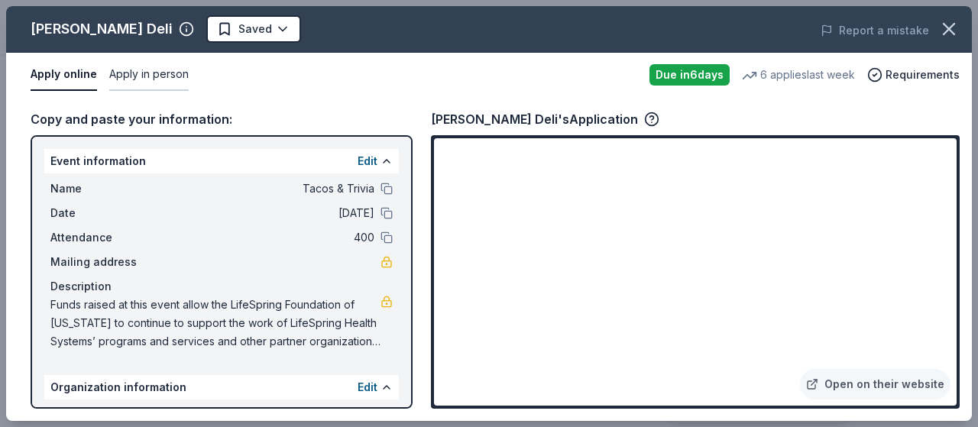
click at [154, 74] on button "Apply in person" at bounding box center [148, 75] width 79 height 32
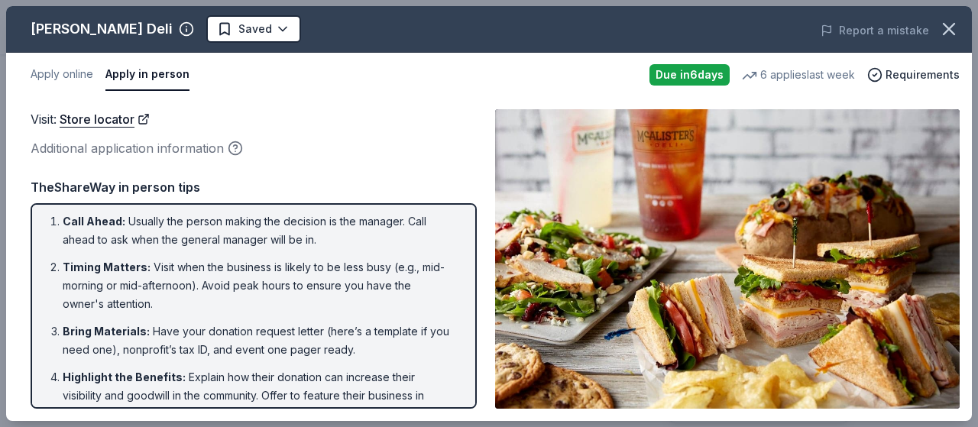
scroll to position [0, 0]
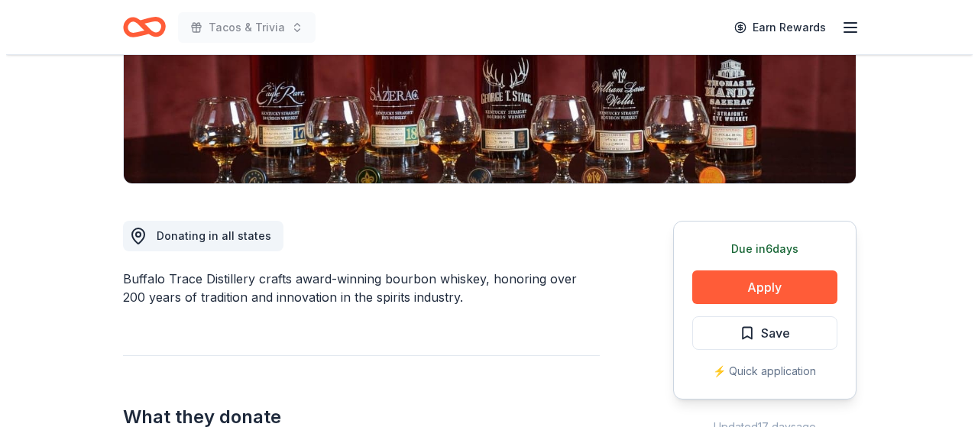
scroll to position [306, 0]
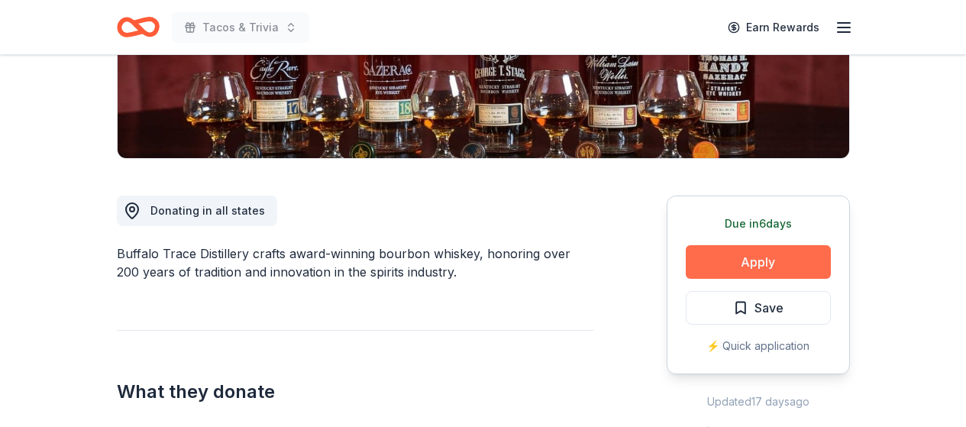
click at [771, 264] on button "Apply" at bounding box center [758, 262] width 145 height 34
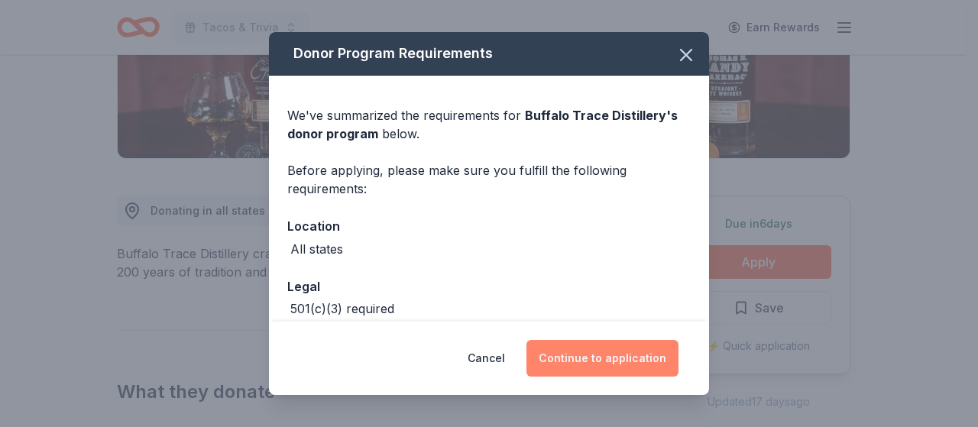
click at [606, 359] on button "Continue to application" at bounding box center [602, 358] width 152 height 37
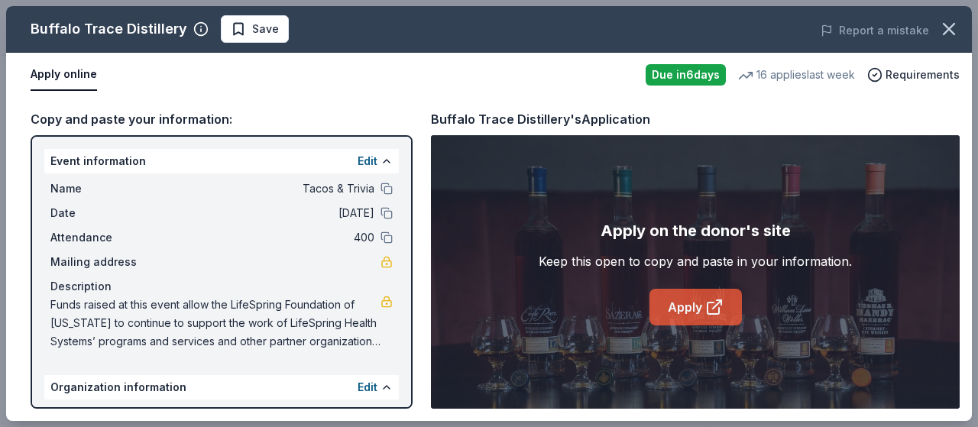
click at [693, 309] on link "Apply" at bounding box center [695, 307] width 92 height 37
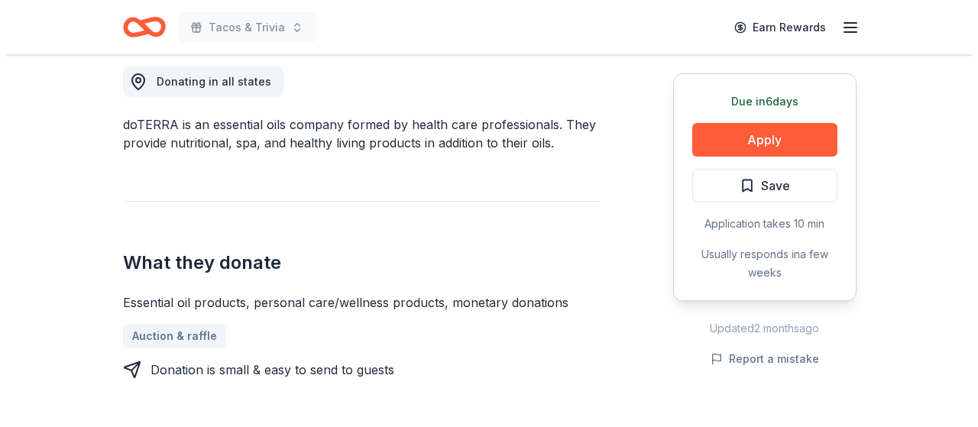
scroll to position [535, 0]
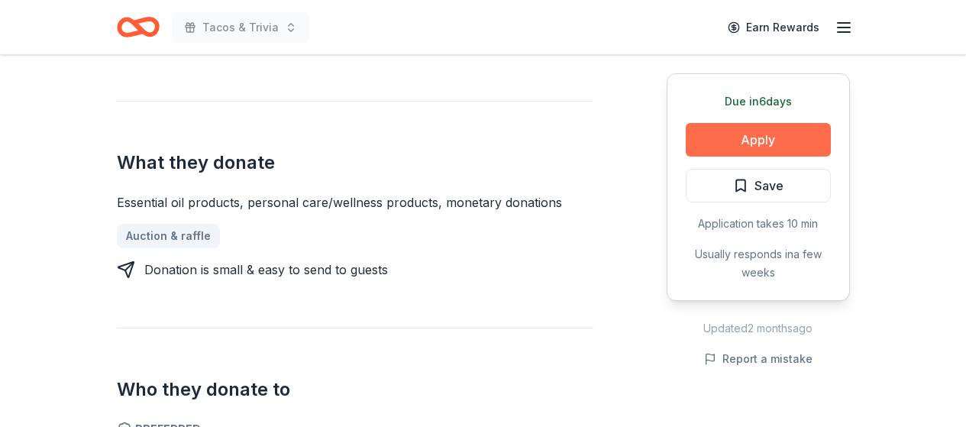
click at [770, 135] on button "Apply" at bounding box center [758, 140] width 145 height 34
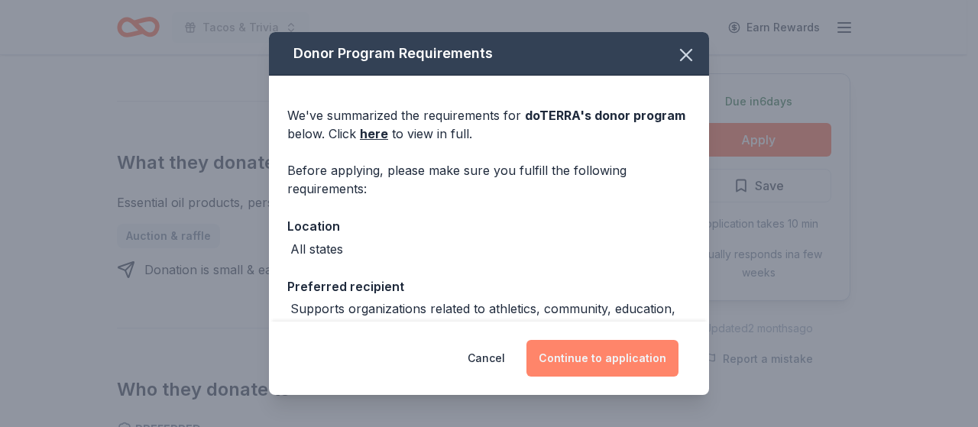
click at [629, 347] on button "Continue to application" at bounding box center [602, 358] width 152 height 37
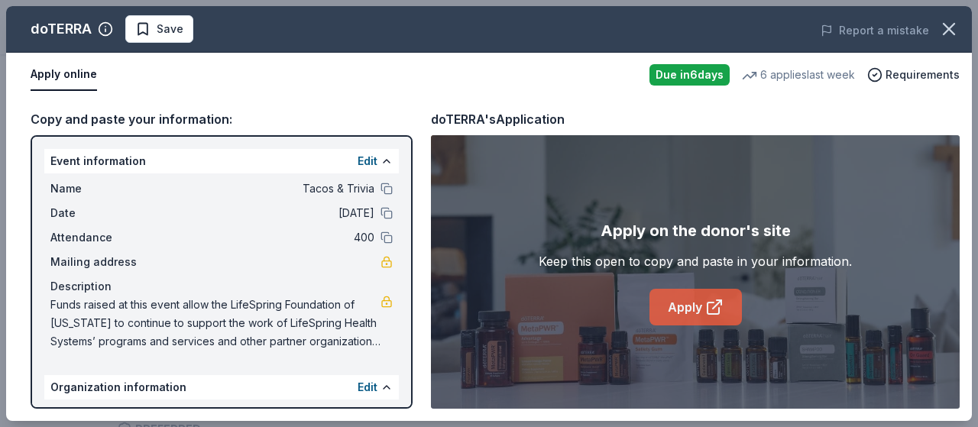
click at [692, 304] on link "Apply" at bounding box center [695, 307] width 92 height 37
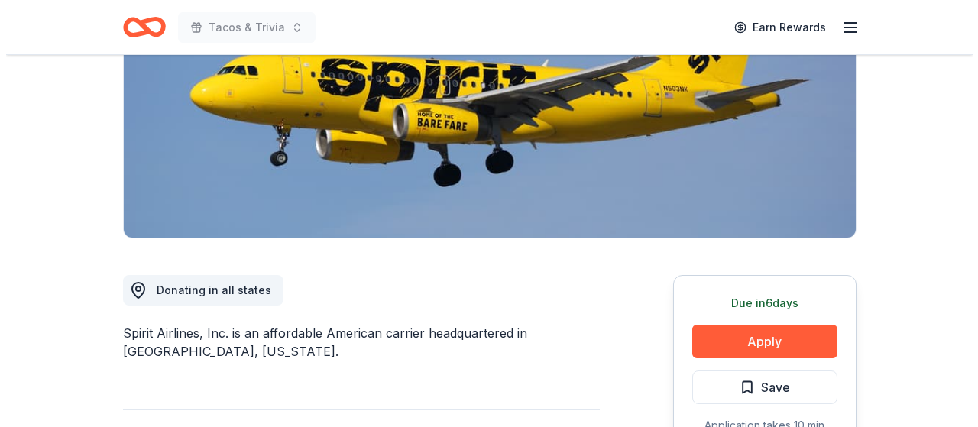
scroll to position [306, 0]
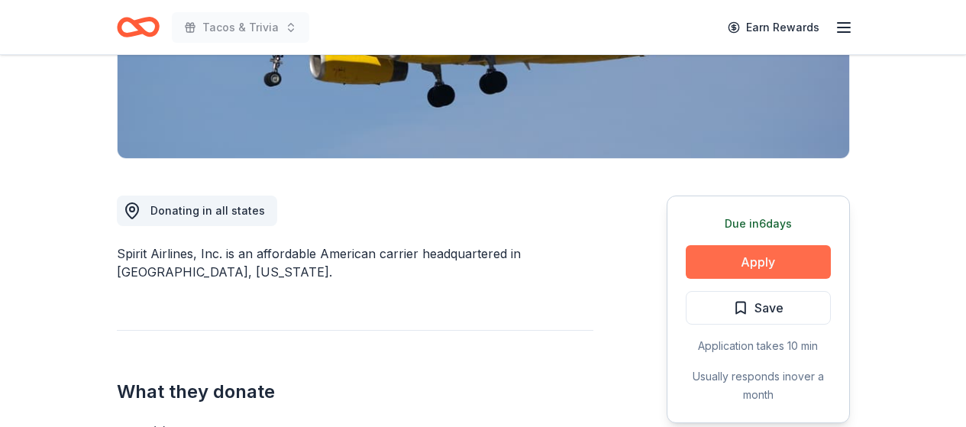
click at [761, 254] on button "Apply" at bounding box center [758, 262] width 145 height 34
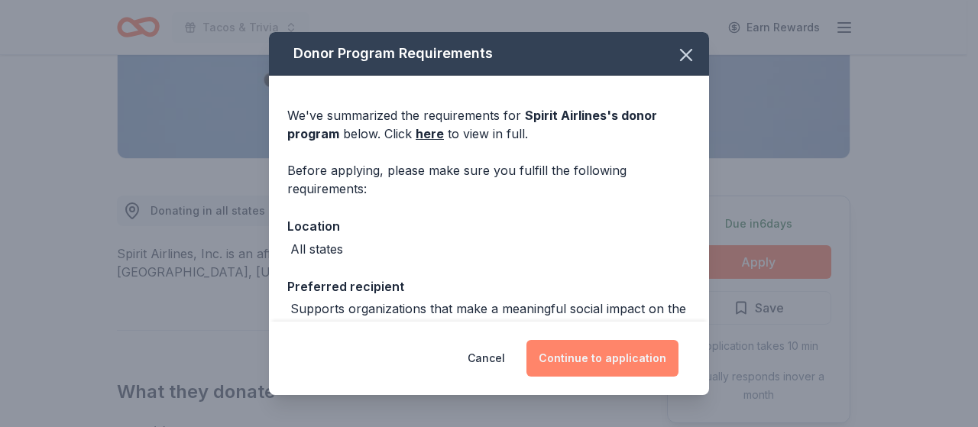
click at [626, 358] on button "Continue to application" at bounding box center [602, 358] width 152 height 37
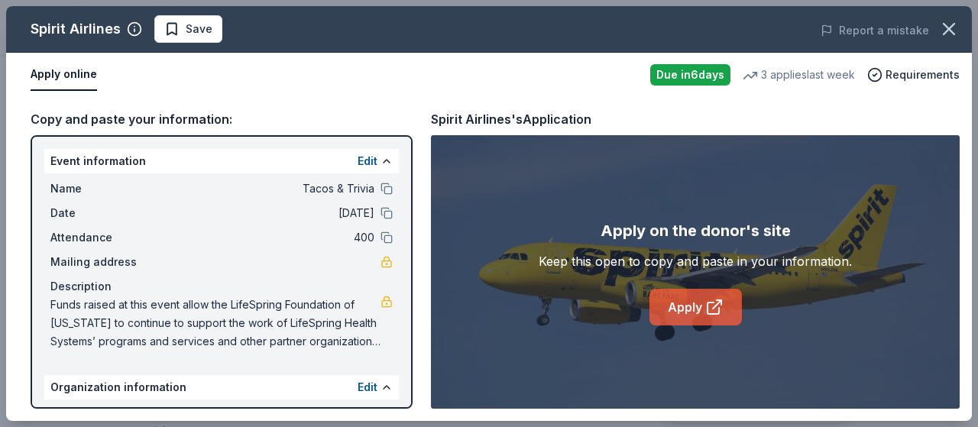
click at [720, 298] on icon at bounding box center [714, 307] width 18 height 18
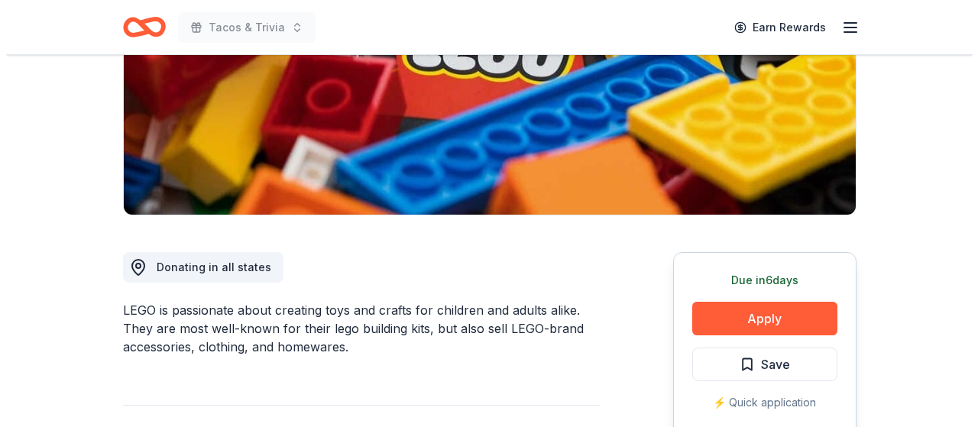
scroll to position [306, 0]
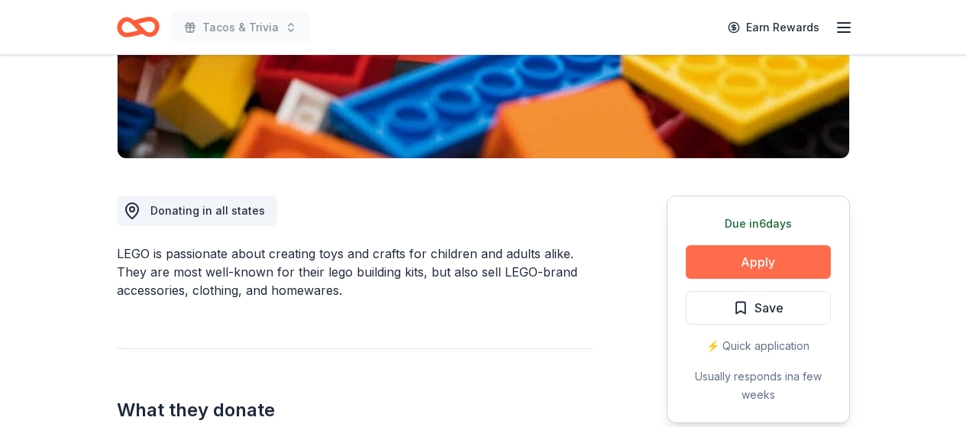
click at [748, 260] on button "Apply" at bounding box center [758, 262] width 145 height 34
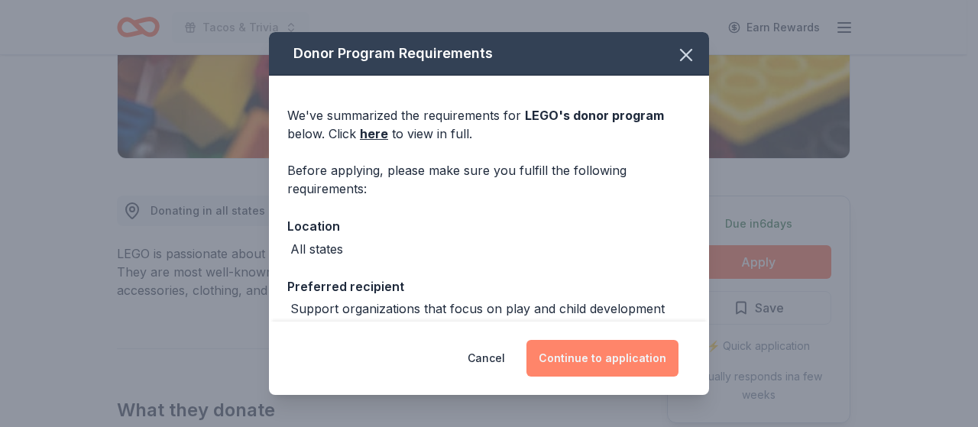
click at [645, 354] on button "Continue to application" at bounding box center [602, 358] width 152 height 37
